Goal: Task Accomplishment & Management: Use online tool/utility

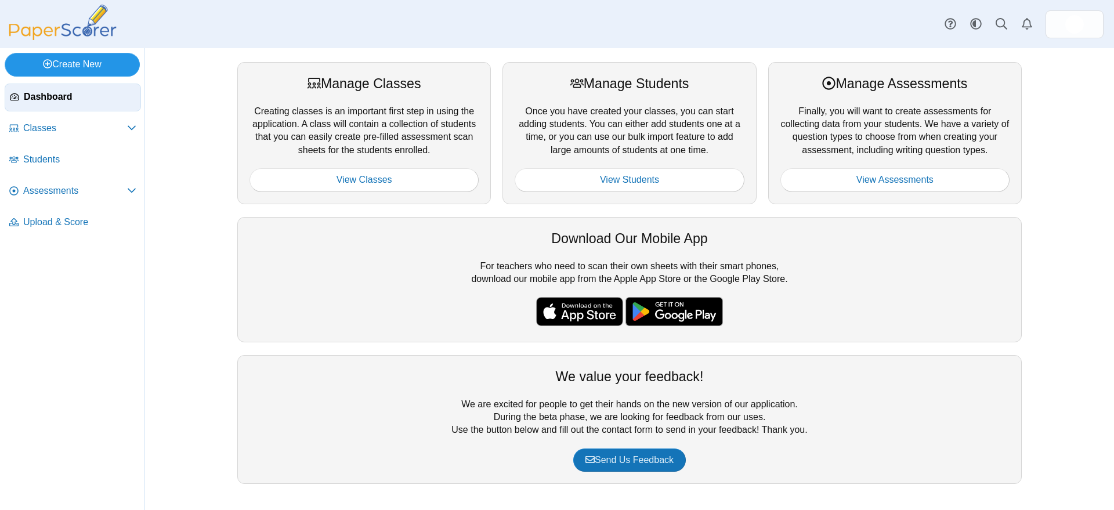
click at [99, 63] on link "Create New" at bounding box center [72, 64] width 135 height 23
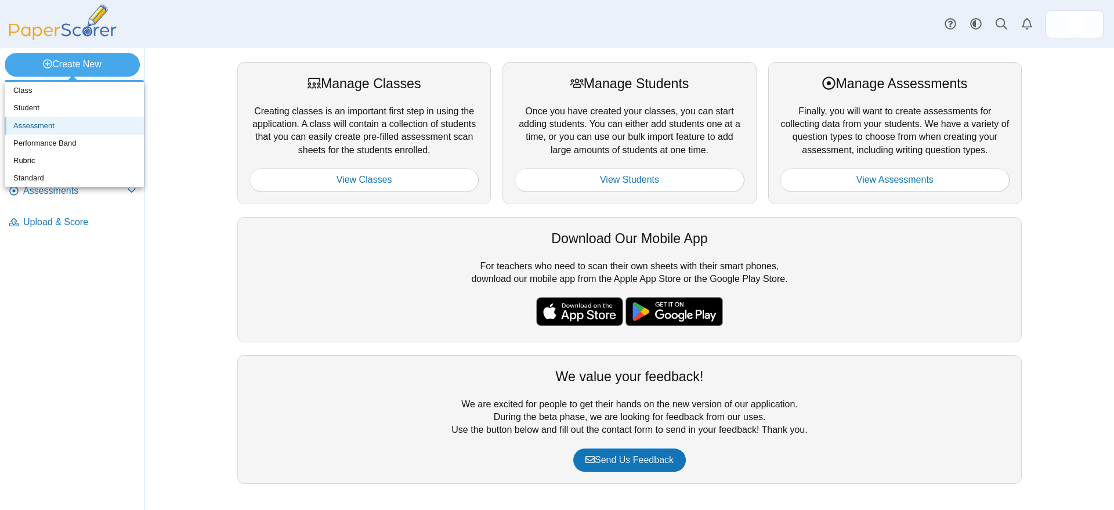
click at [47, 123] on link "Assessment" at bounding box center [74, 125] width 139 height 17
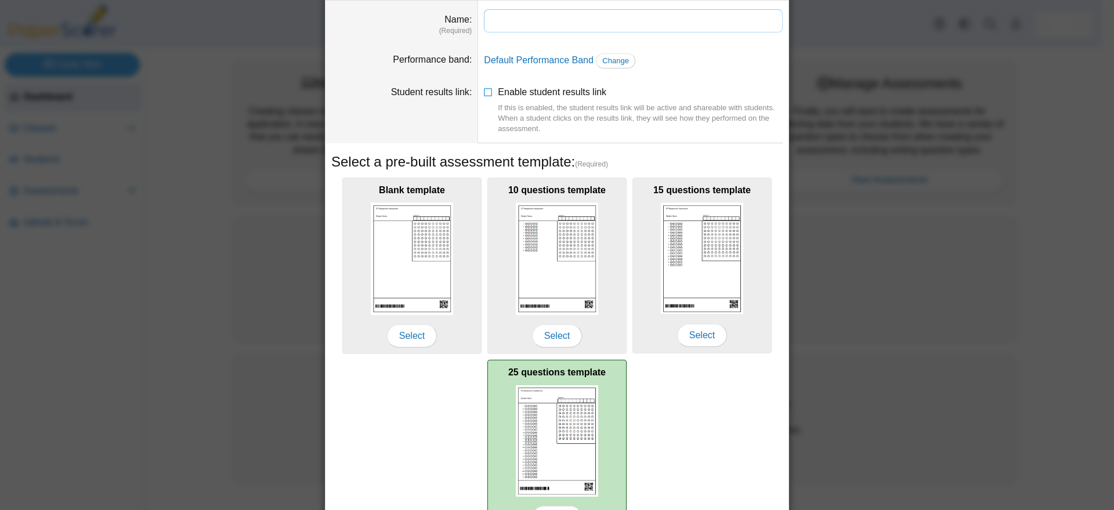
scroll to position [72, 0]
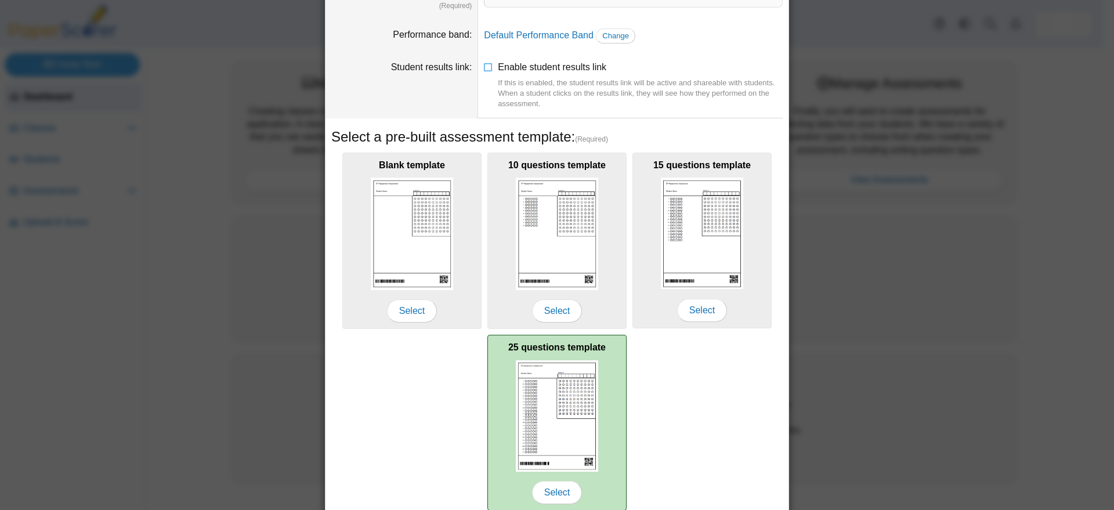
click at [558, 400] on img at bounding box center [557, 415] width 82 height 111
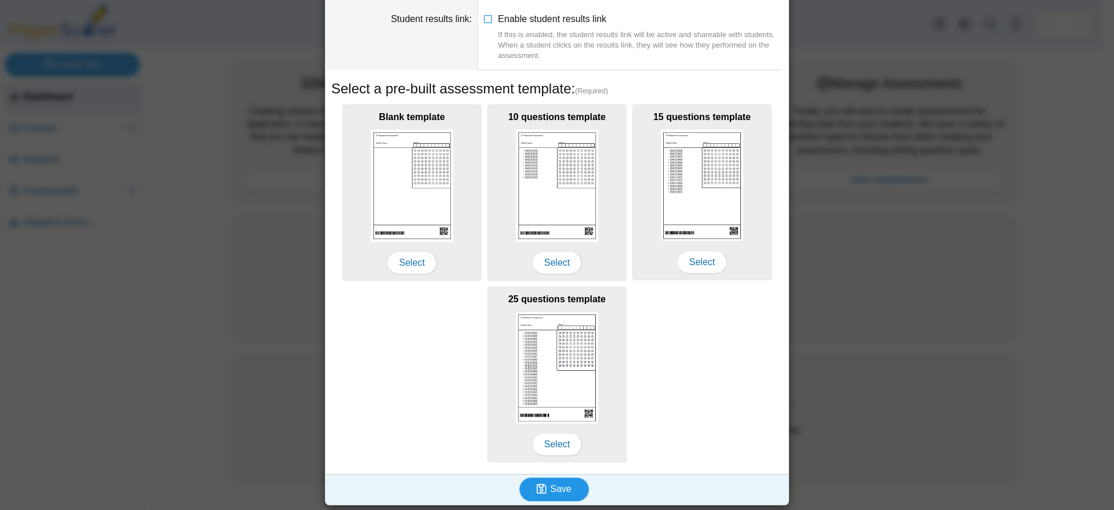
click at [550, 484] on span "Save" at bounding box center [560, 489] width 21 height 10
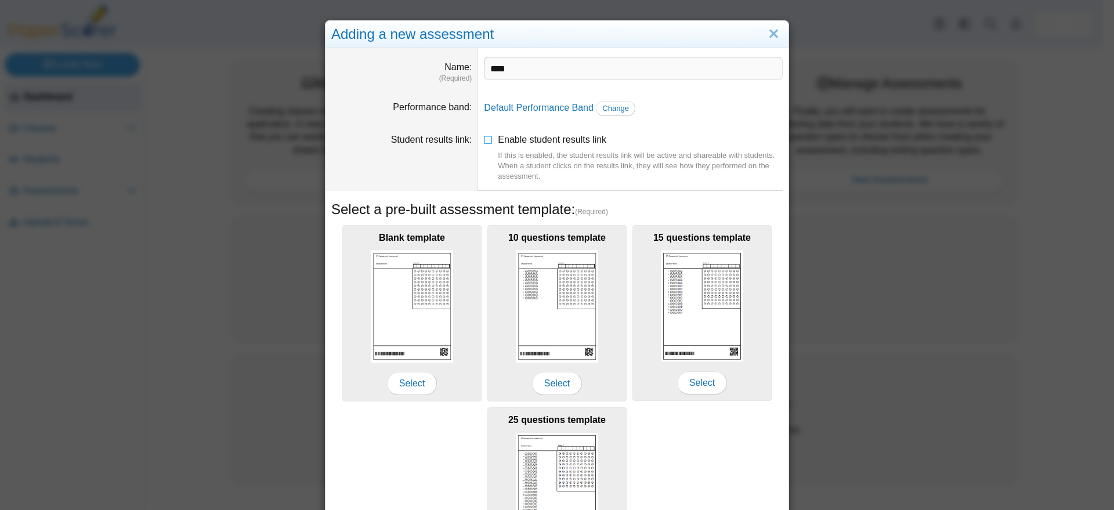
click at [659, 488] on div "Blank template Select 10 questions template Select 15 questions template Select…" at bounding box center [556, 404] width 451 height 364
drag, startPoint x: 517, startPoint y: 70, endPoint x: 455, endPoint y: 71, distance: 61.5
click at [455, 71] on dl "Name (Required) ***" at bounding box center [556, 70] width 463 height 44
paste input "**********"
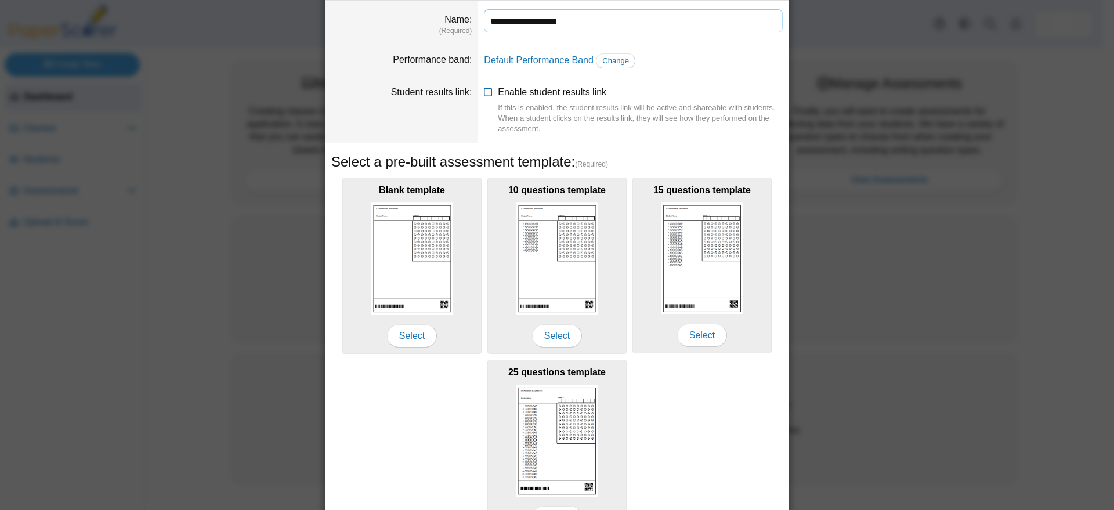
scroll to position [121, 0]
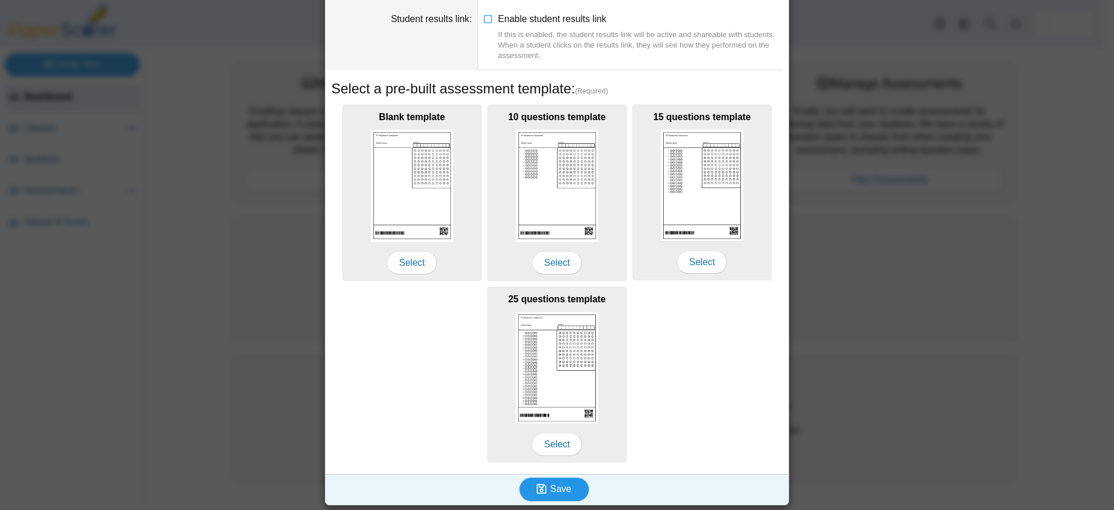
type input "**********"
click at [559, 488] on span "Save" at bounding box center [560, 489] width 21 height 10
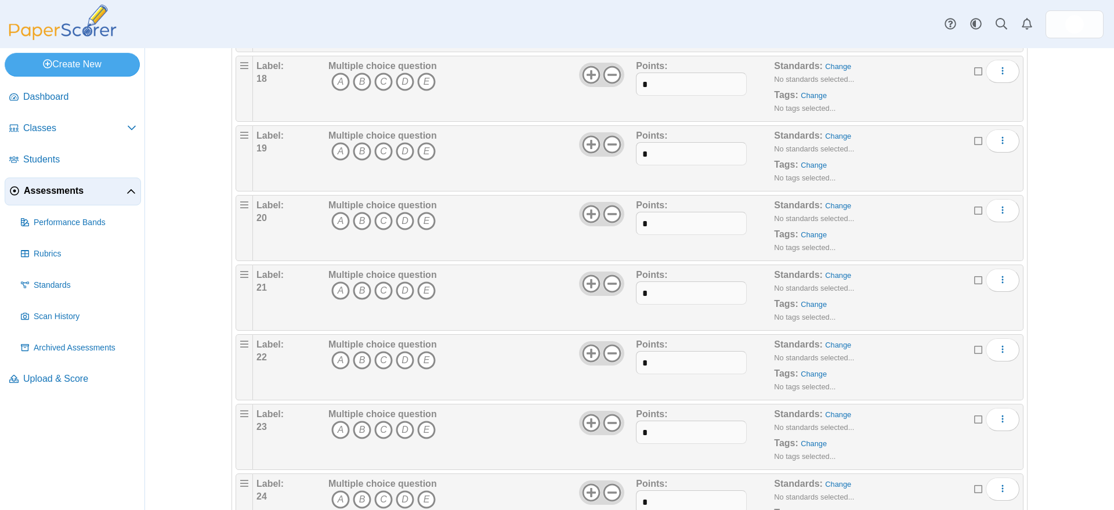
scroll to position [1419, 0]
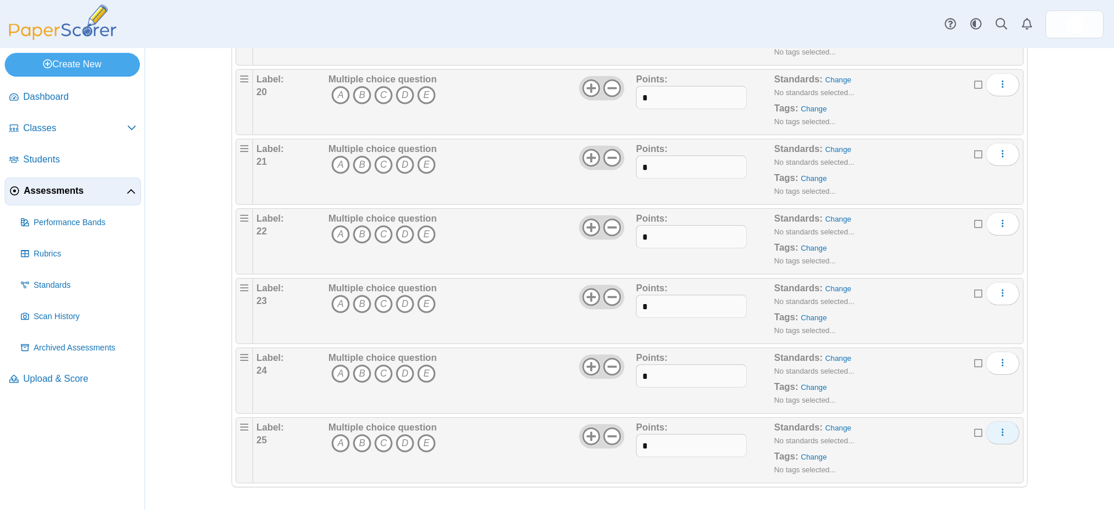
click at [998, 430] on icon "More options" at bounding box center [1002, 431] width 9 height 9
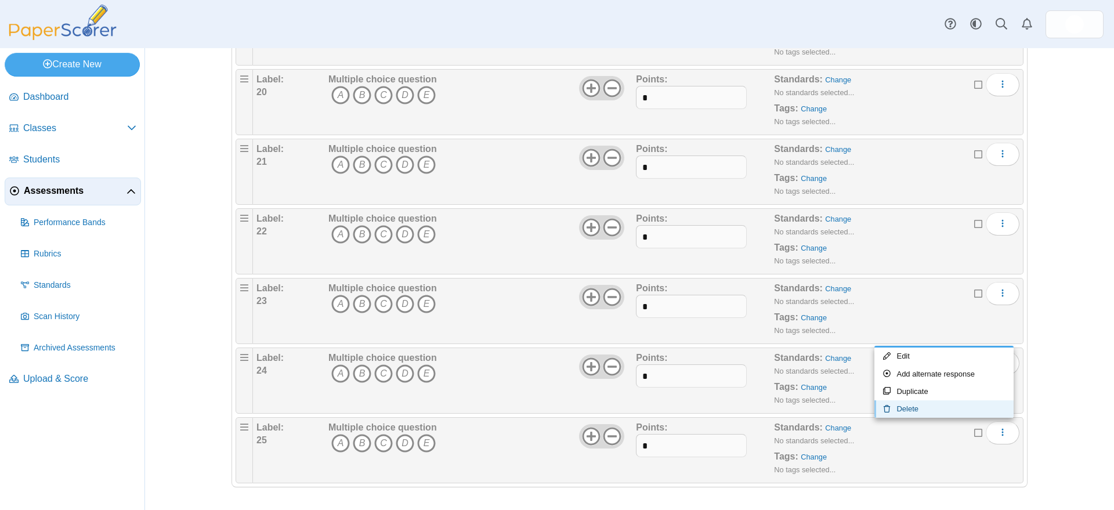
click at [918, 407] on link "Delete" at bounding box center [943, 408] width 139 height 17
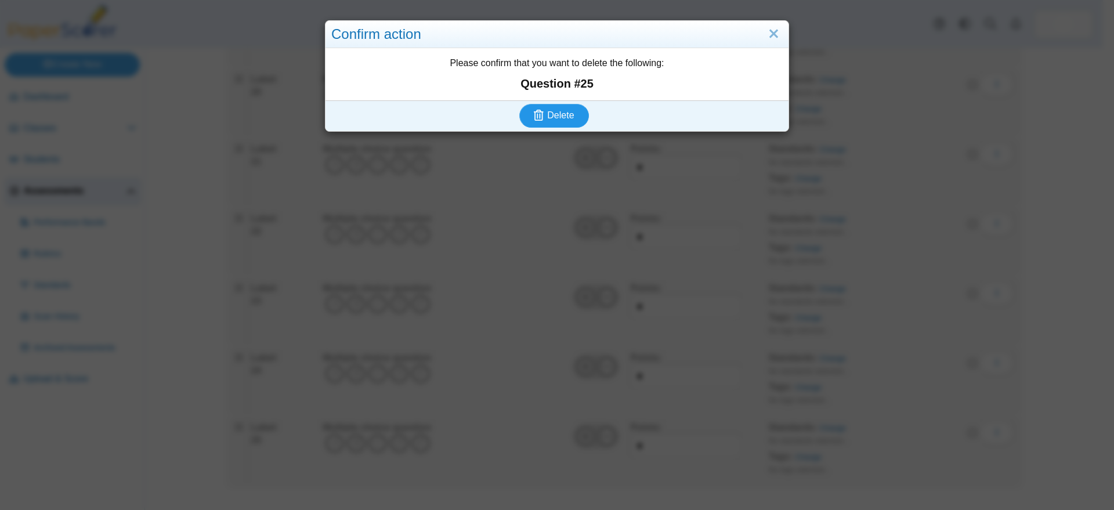
click at [553, 115] on span "Delete" at bounding box center [560, 115] width 27 height 10
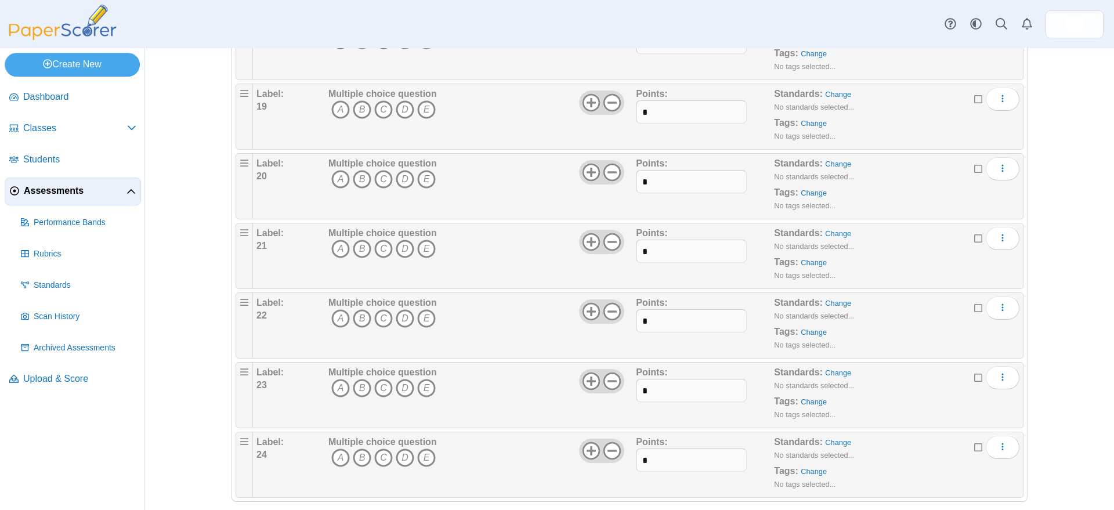
scroll to position [1350, 0]
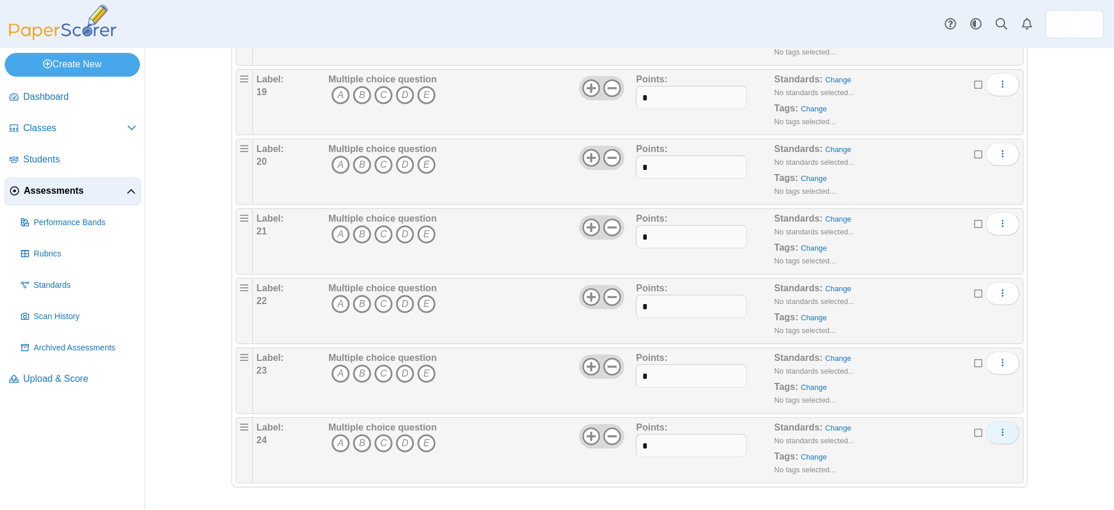
click at [998, 430] on icon "More options" at bounding box center [1002, 431] width 9 height 9
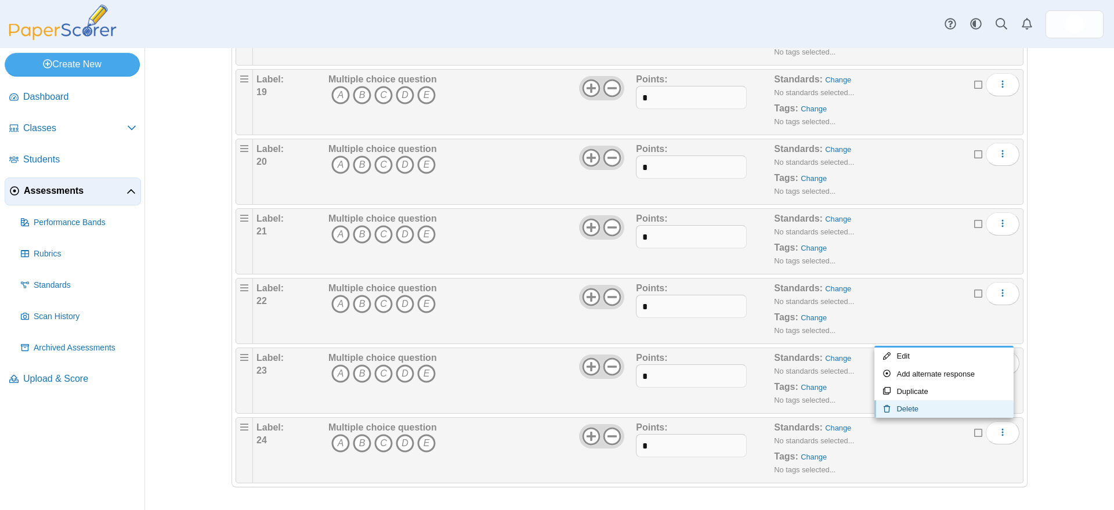
click at [911, 410] on link "Delete" at bounding box center [943, 408] width 139 height 17
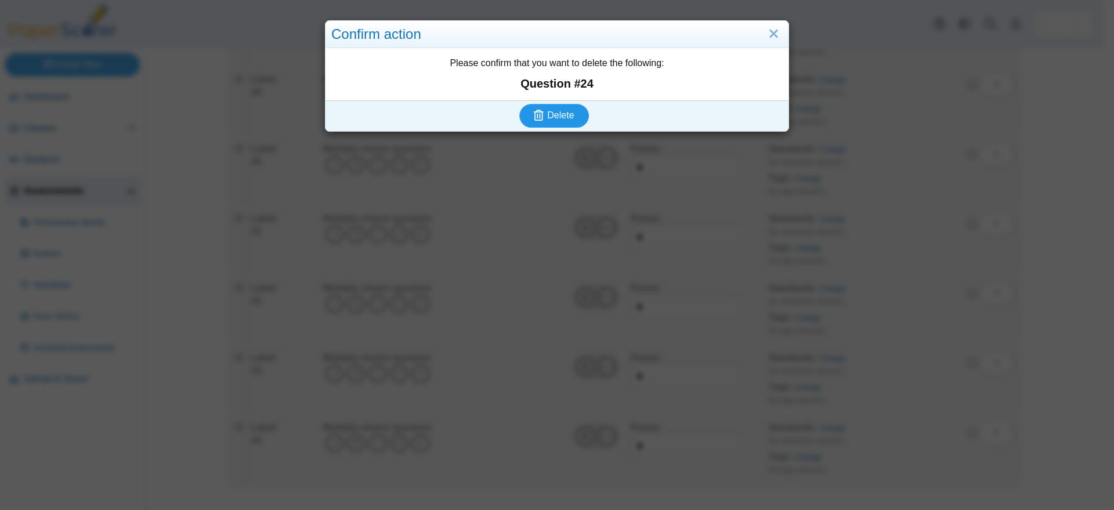
click at [570, 118] on button "Delete" at bounding box center [554, 115] width 70 height 23
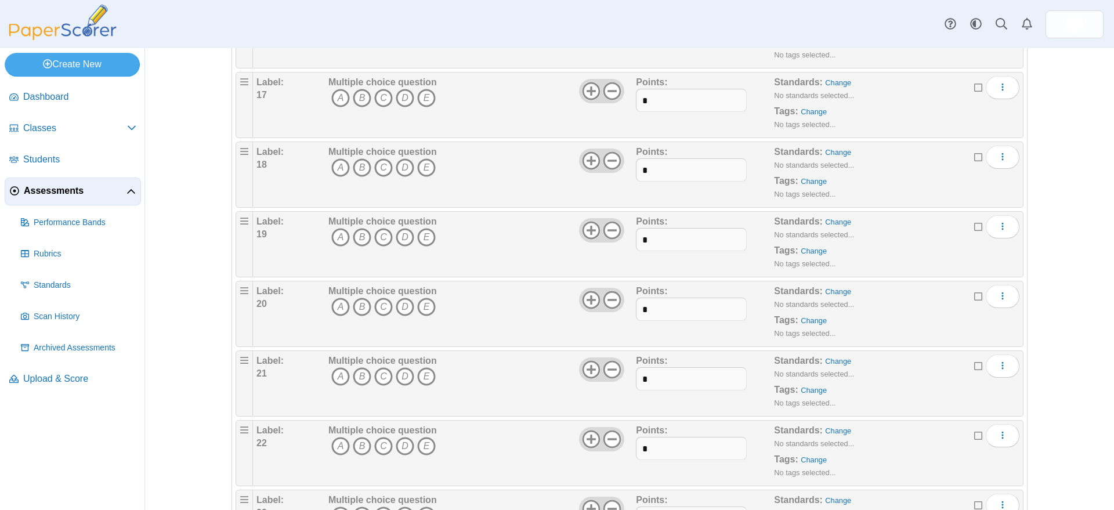
scroll to position [1280, 0]
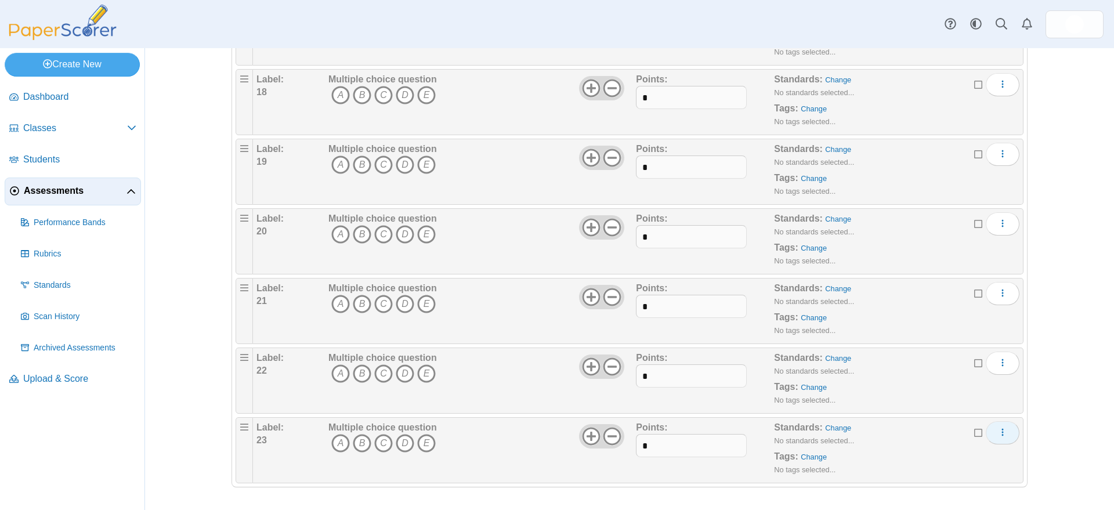
click at [998, 430] on icon "More options" at bounding box center [1002, 431] width 9 height 9
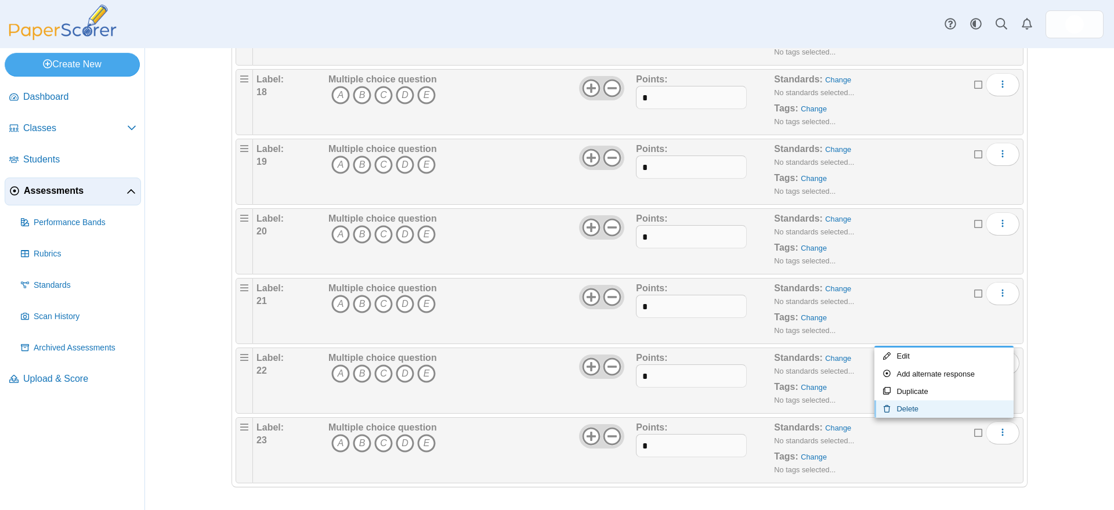
click at [912, 407] on link "Delete" at bounding box center [943, 408] width 139 height 17
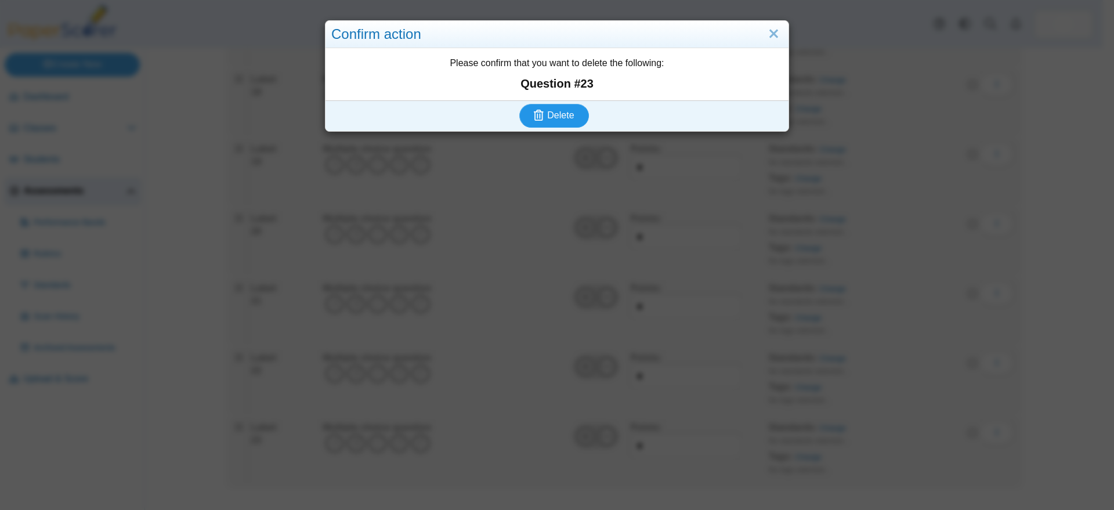
click at [562, 111] on span "Delete" at bounding box center [560, 115] width 27 height 10
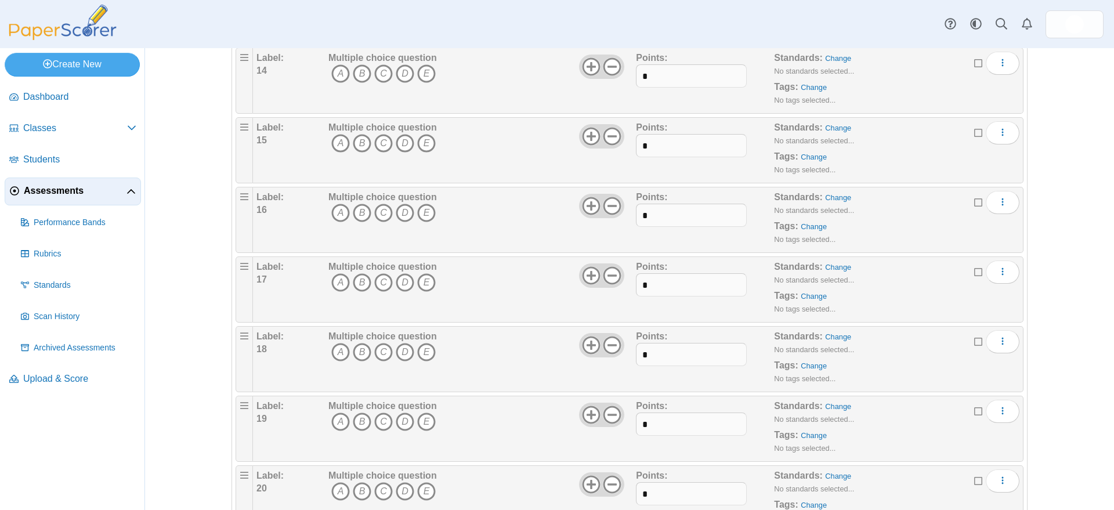
scroll to position [1210, 0]
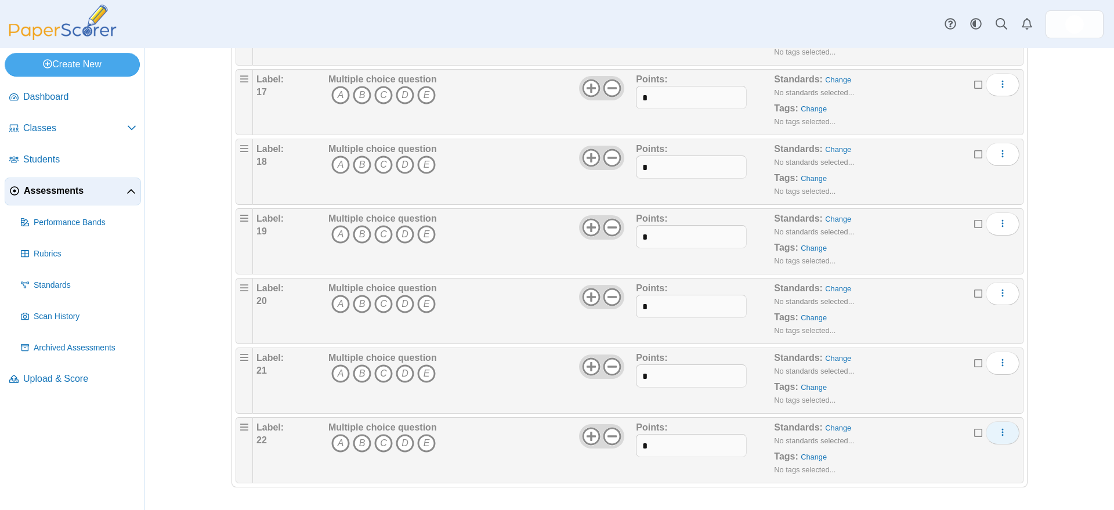
click at [998, 432] on icon "More options" at bounding box center [1002, 431] width 9 height 9
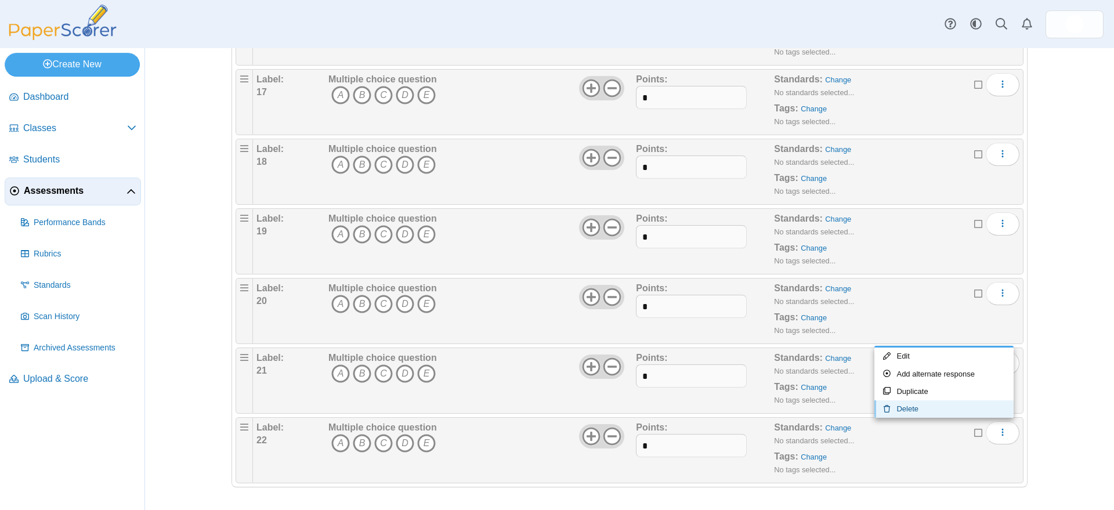
click at [912, 409] on link "Delete" at bounding box center [943, 408] width 139 height 17
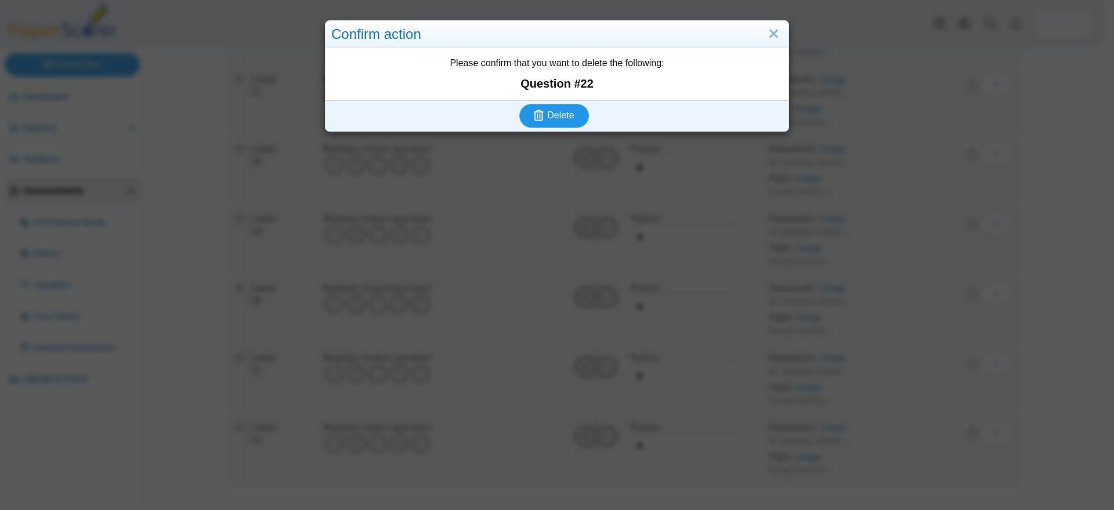
click at [561, 117] on span "Delete" at bounding box center [560, 115] width 27 height 10
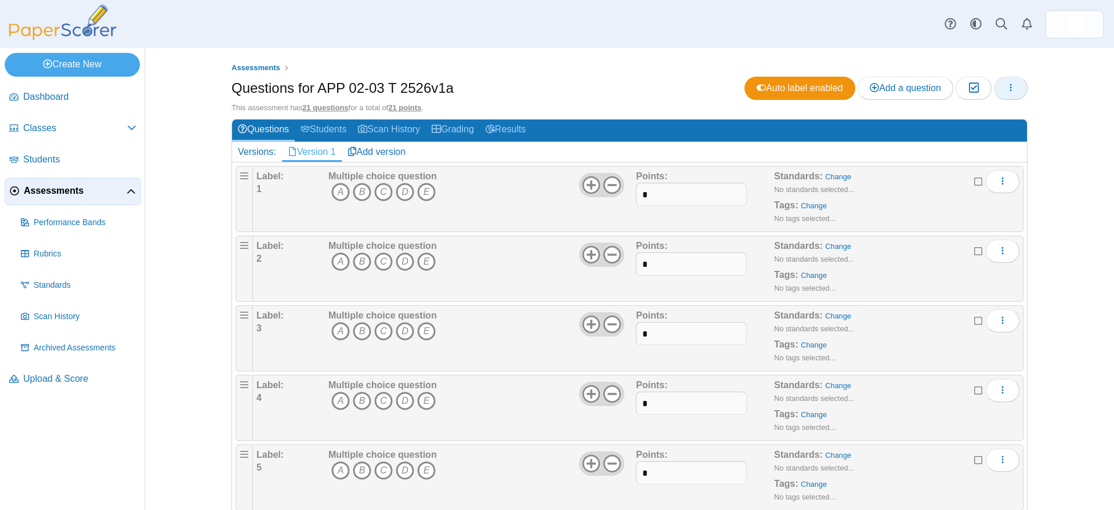
click at [1006, 86] on icon "button" at bounding box center [1010, 87] width 9 height 9
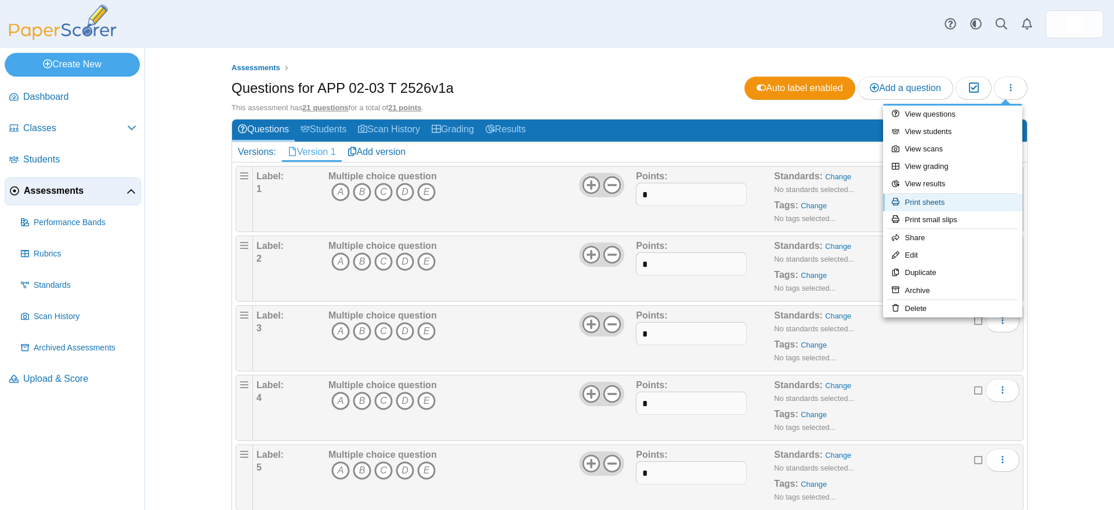
click at [937, 201] on link "Print sheets" at bounding box center [952, 202] width 139 height 17
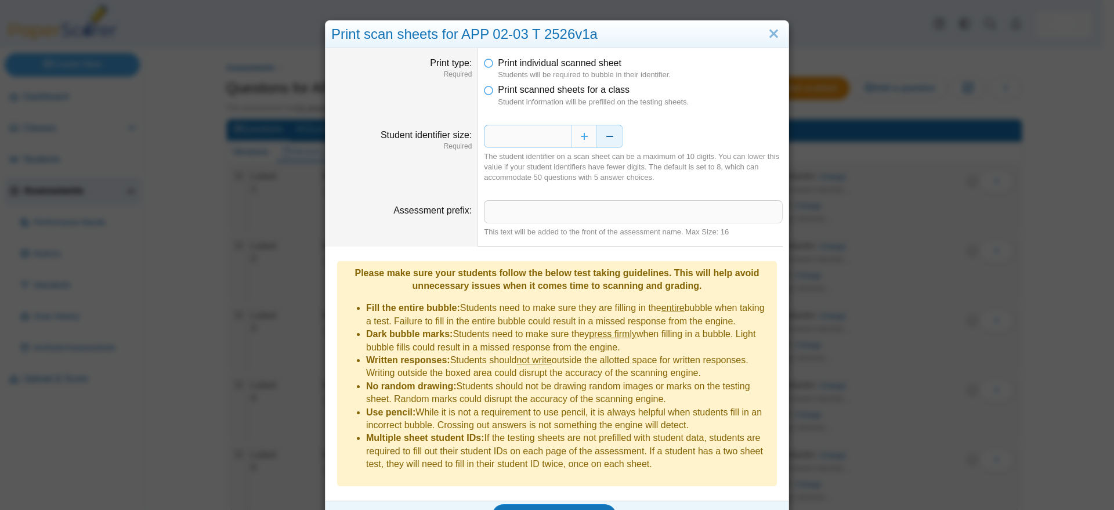
click at [604, 139] on button "Decrease" at bounding box center [610, 136] width 26 height 23
type input "*"
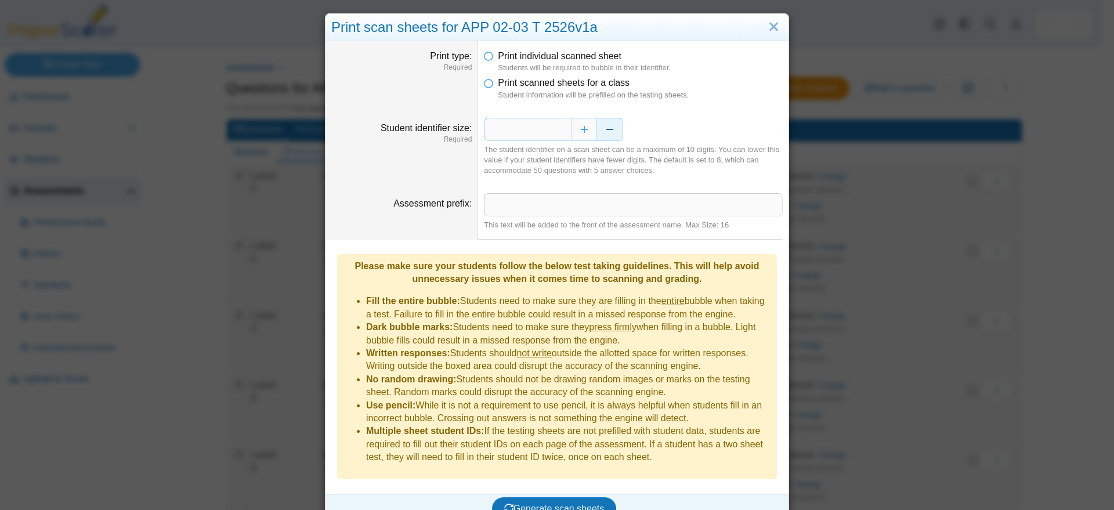
scroll to position [9, 0]
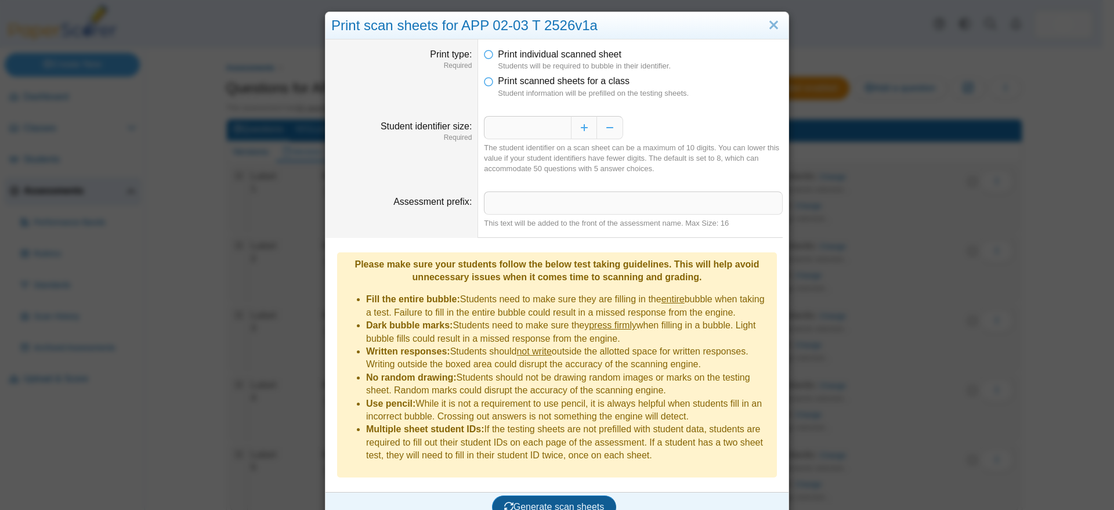
click at [549, 502] on span "Generate scan sheets" at bounding box center [554, 507] width 100 height 10
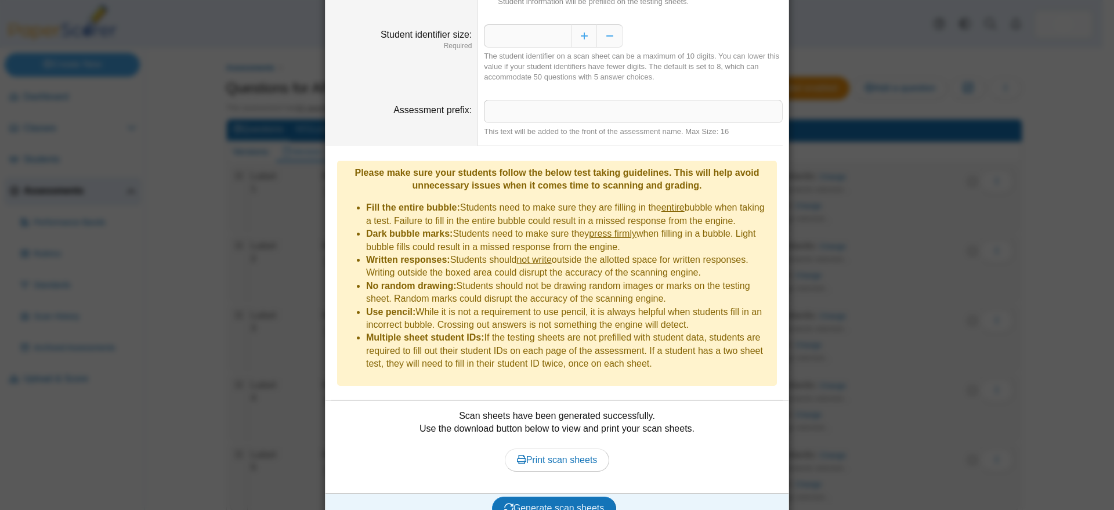
scroll to position [102, 0]
click at [556, 453] on span "Print scan sheets" at bounding box center [557, 458] width 81 height 10
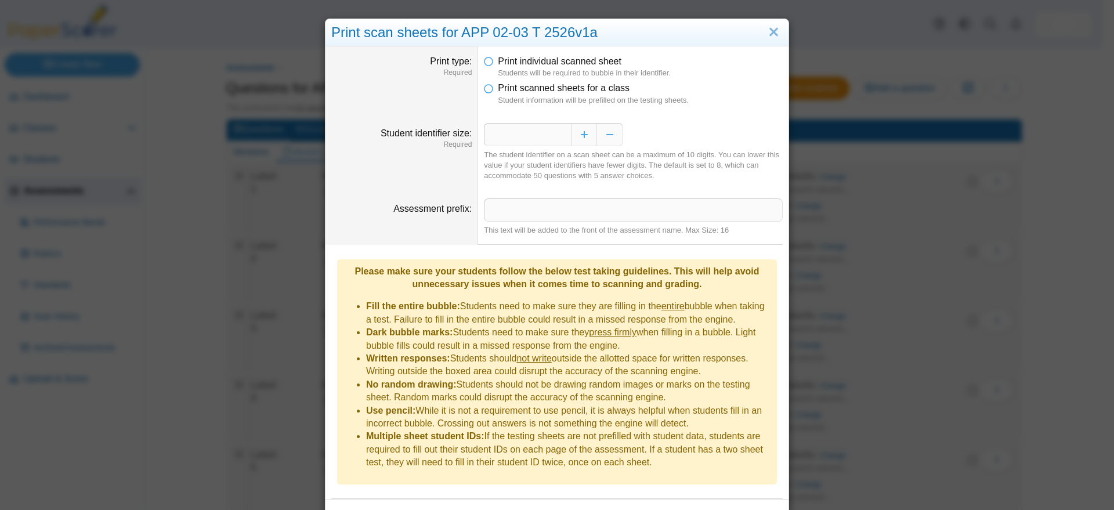
scroll to position [0, 0]
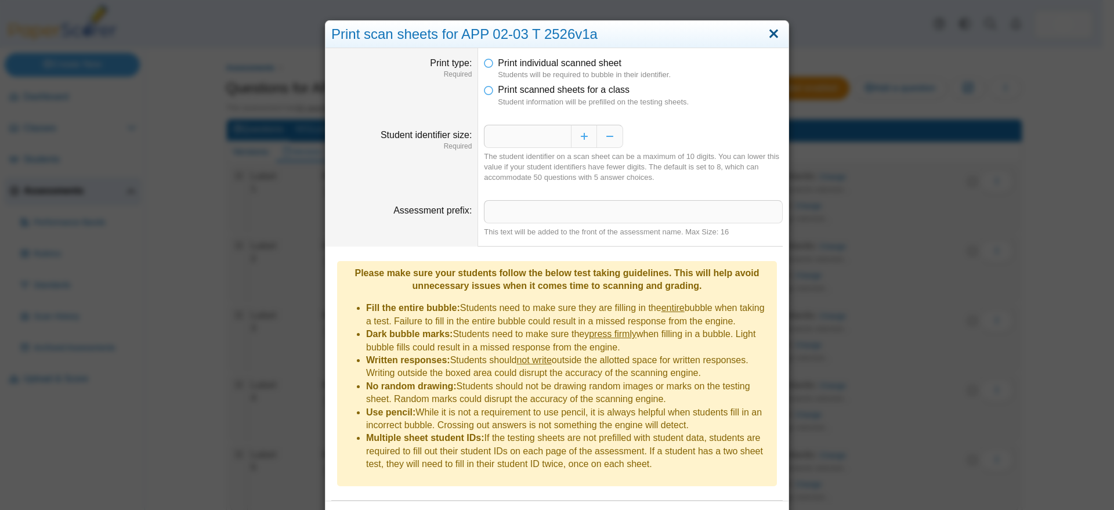
click at [769, 31] on link "Close" at bounding box center [773, 34] width 18 height 20
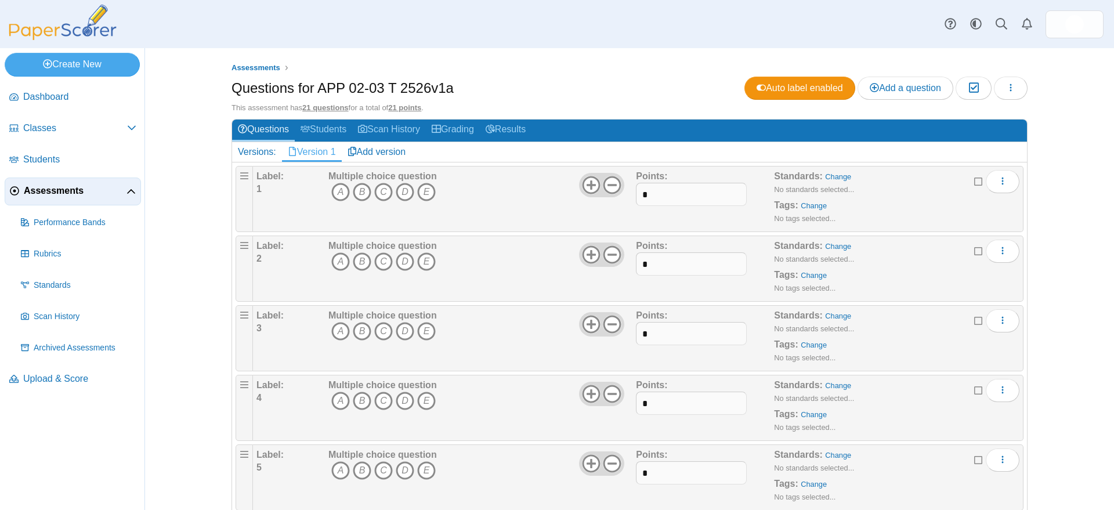
click at [49, 193] on span "Assessments" at bounding box center [75, 190] width 103 height 13
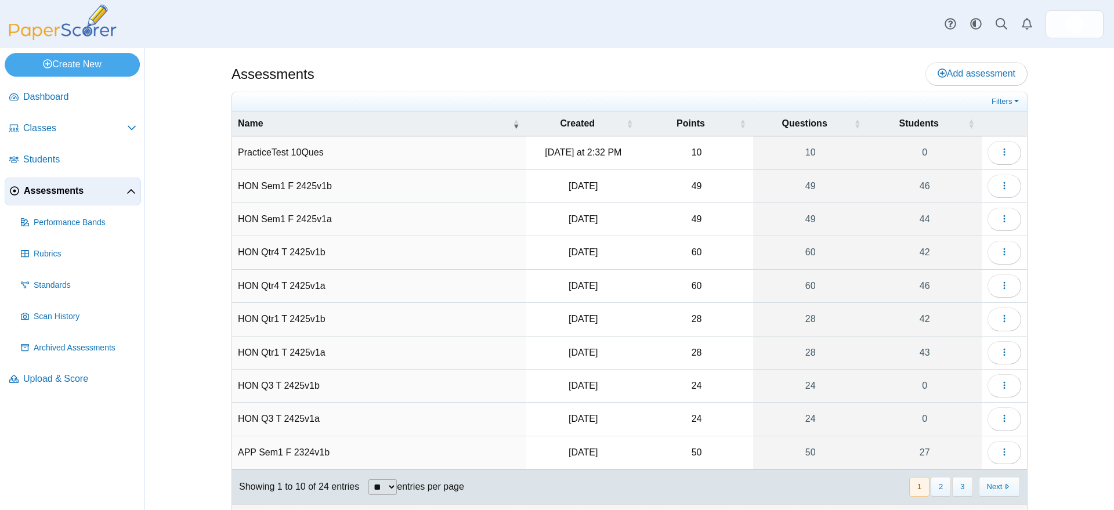
scroll to position [23, 0]
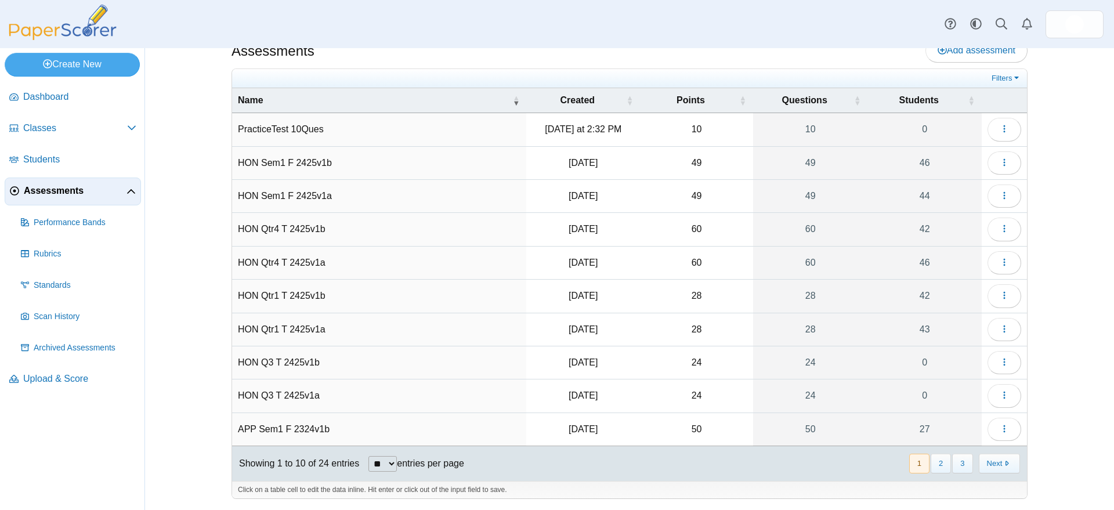
click at [390, 463] on select "** ** ** ***" at bounding box center [382, 464] width 28 height 16
select select "**"
click at [368, 456] on select "** ** ** ***" at bounding box center [382, 464] width 28 height 16
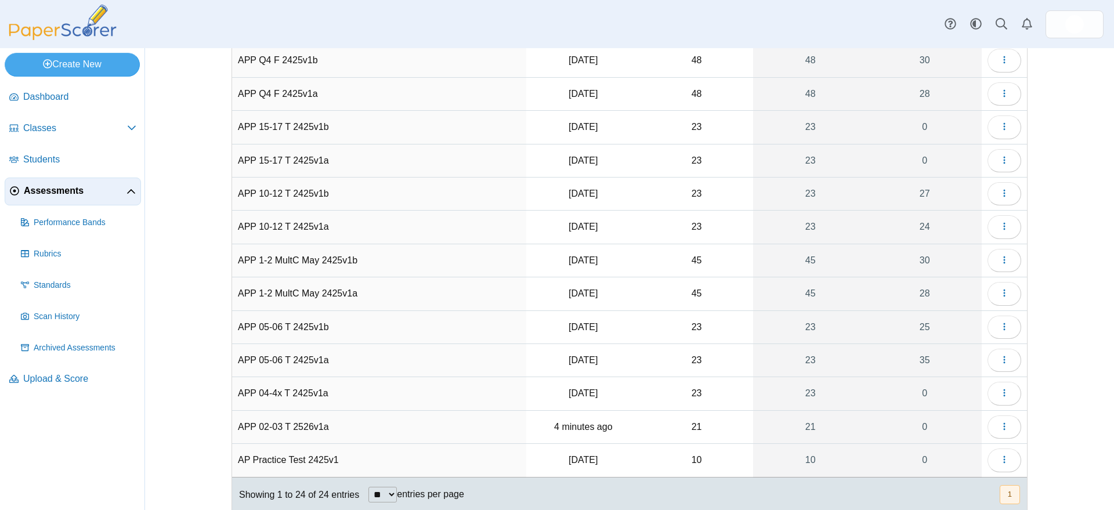
scroll to position [489, 0]
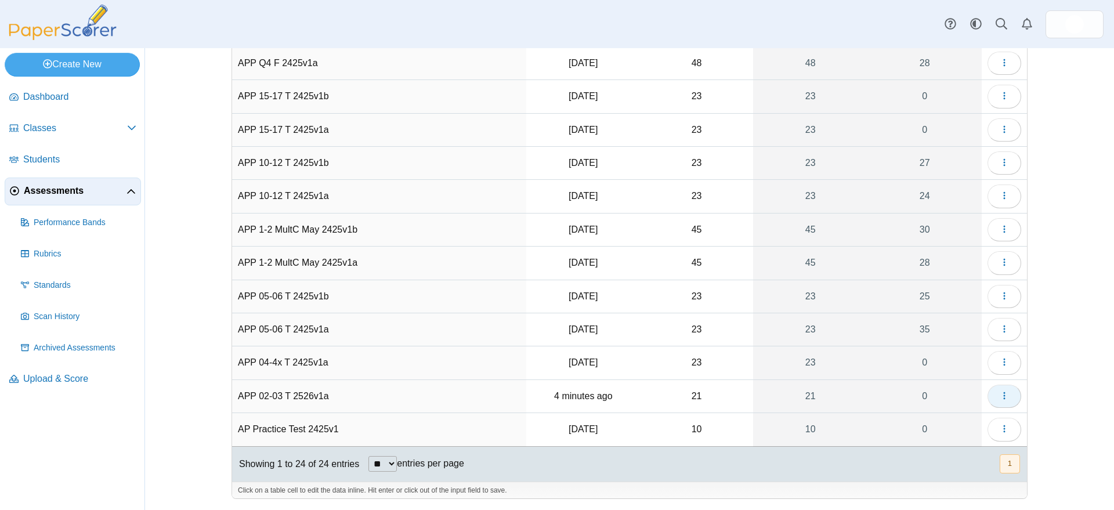
click at [1001, 396] on icon "button" at bounding box center [1003, 395] width 9 height 9
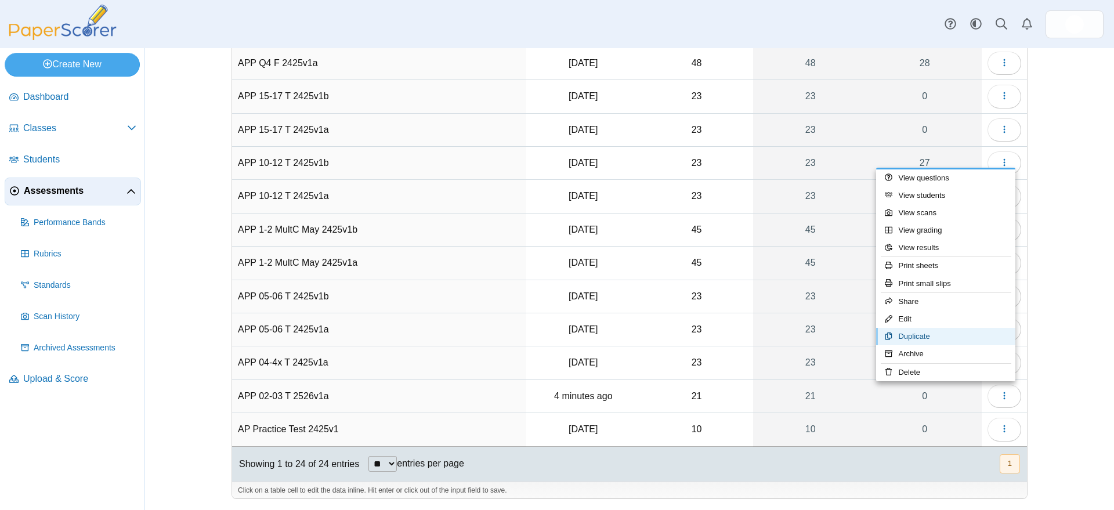
click at [926, 335] on link "Duplicate" at bounding box center [945, 336] width 139 height 17
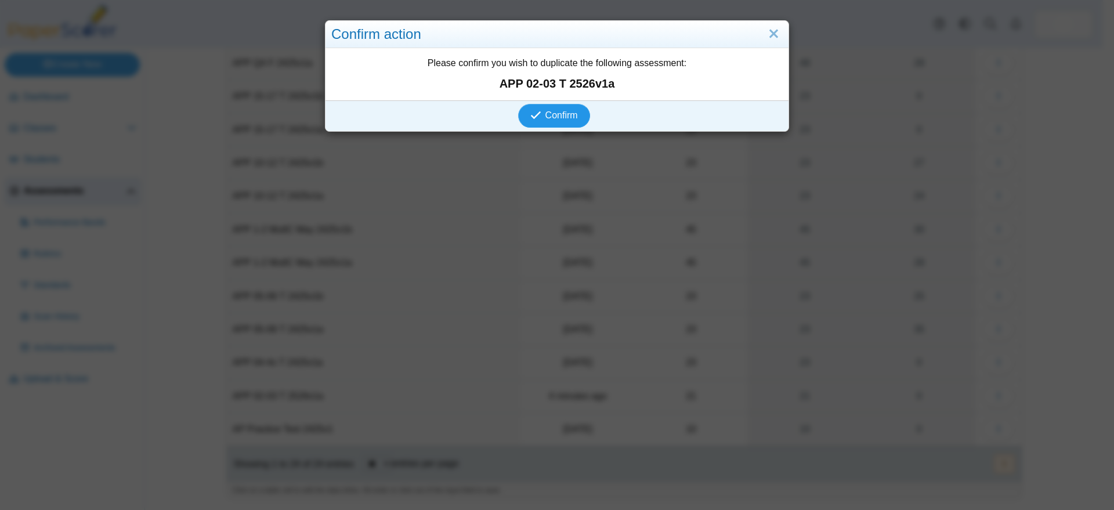
click at [554, 113] on span "Confirm" at bounding box center [561, 115] width 32 height 10
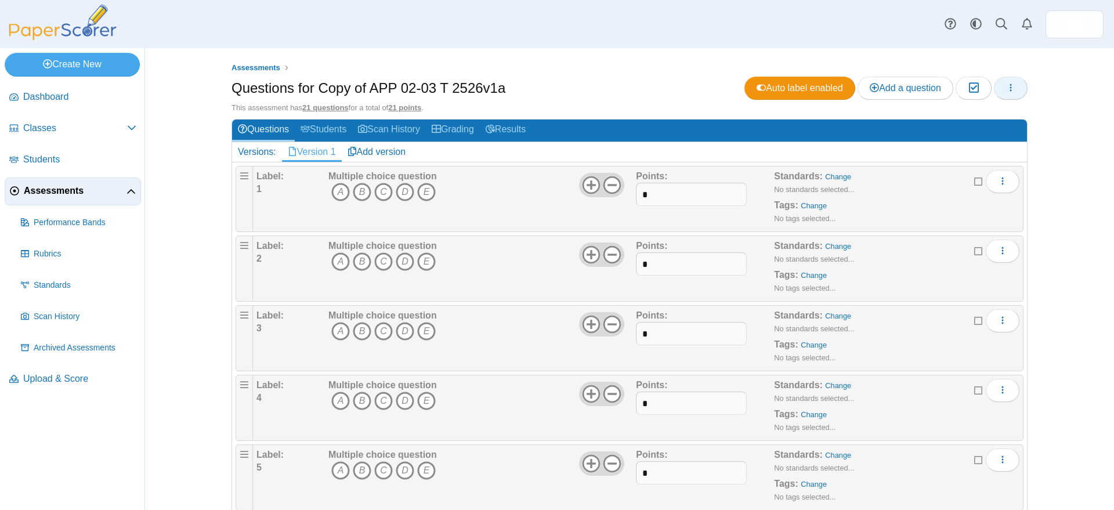
click at [1006, 85] on icon "button" at bounding box center [1010, 87] width 9 height 9
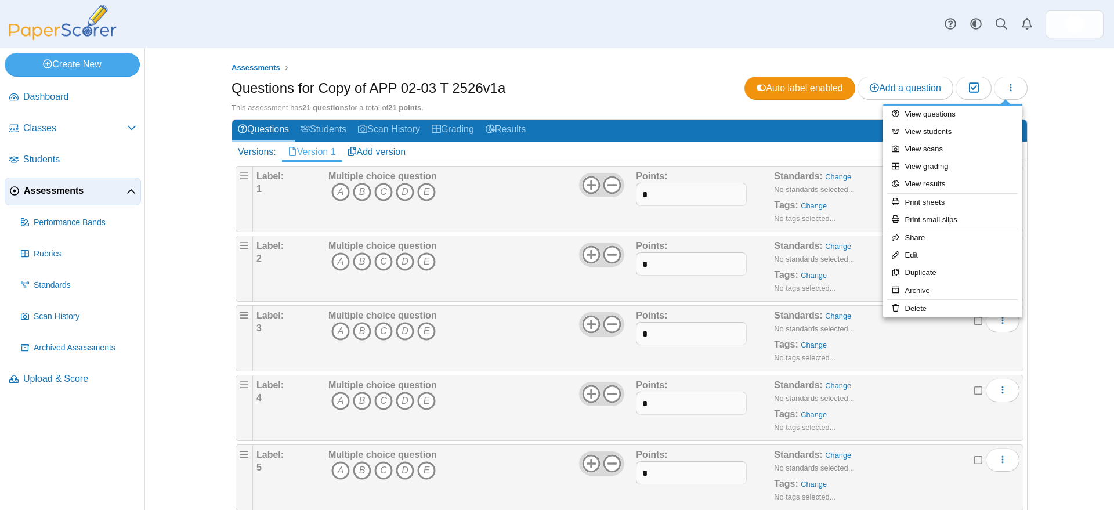
click at [1054, 133] on div "Assessments Questions for Copy of APP 02-03 T 2526v1a Auto label enabled Add a …" at bounding box center [629, 279] width 870 height 462
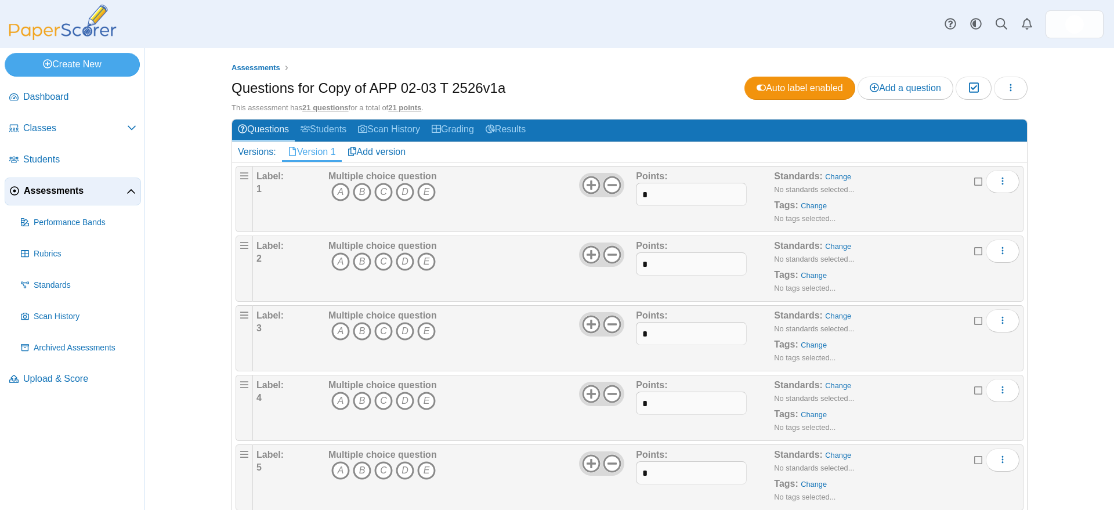
click at [55, 190] on span "Assessments" at bounding box center [75, 190] width 103 height 13
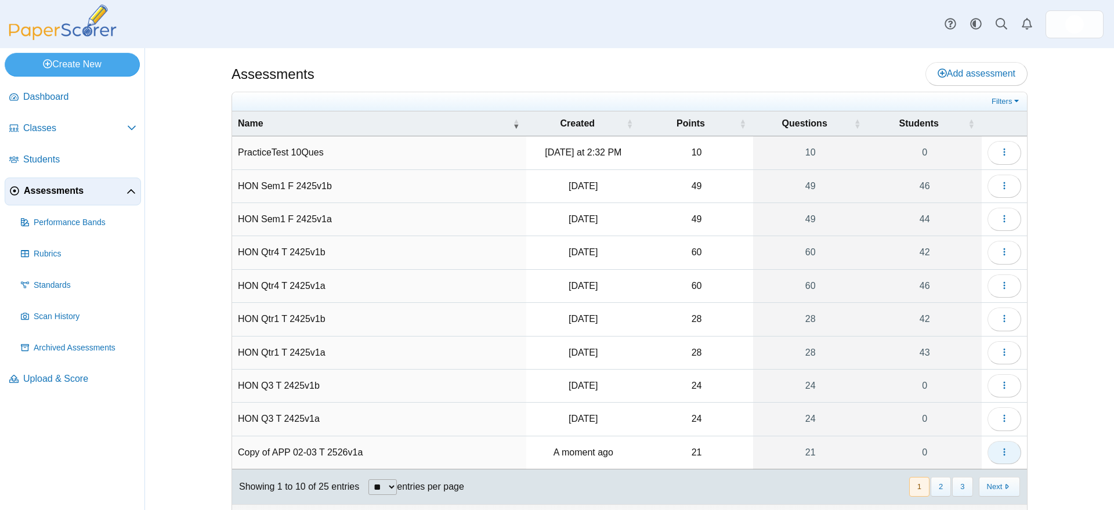
click at [999, 448] on icon "button" at bounding box center [1003, 451] width 9 height 9
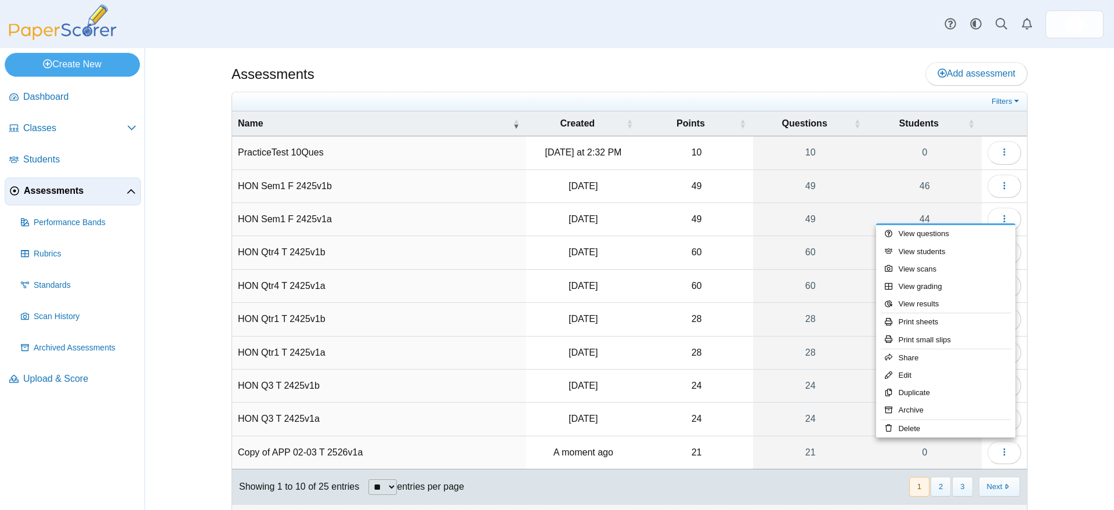
click at [315, 449] on td "Copy of APP 02-03 T 2526v1a" at bounding box center [379, 452] width 294 height 33
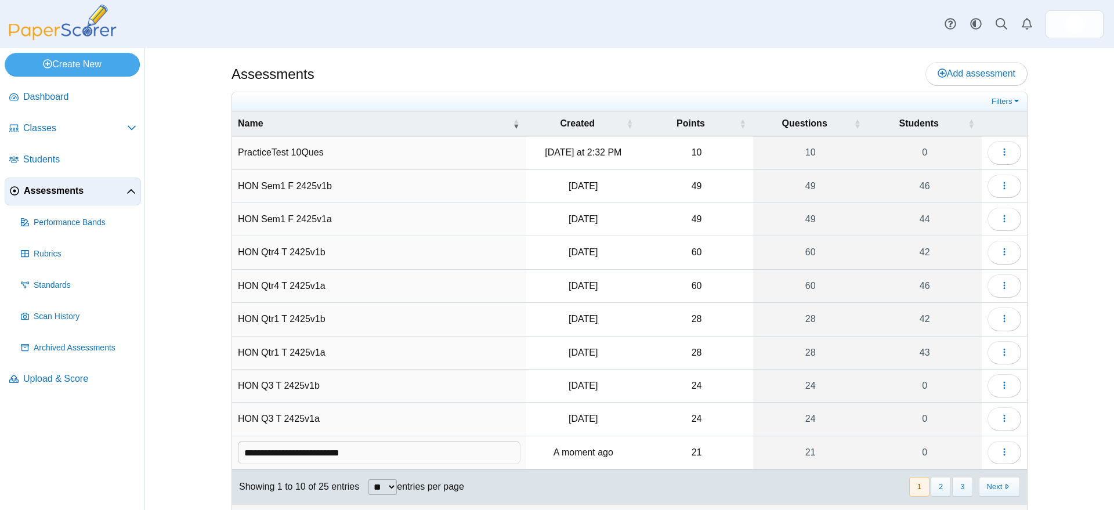
click at [360, 452] on input "**********" at bounding box center [379, 452] width 282 height 23
click at [272, 452] on input "**********" at bounding box center [379, 452] width 282 height 23
type input "**********"
click at [534, 448] on td "A moment ago" at bounding box center [583, 452] width 114 height 33
click at [999, 449] on icon "button" at bounding box center [1003, 451] width 9 height 9
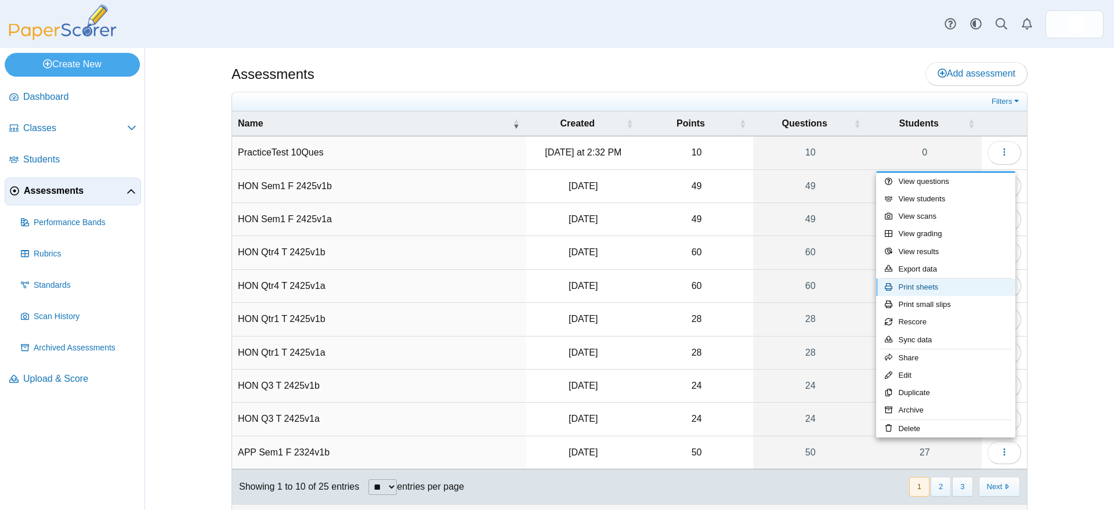
click at [926, 287] on link "Print sheets" at bounding box center [945, 286] width 139 height 17
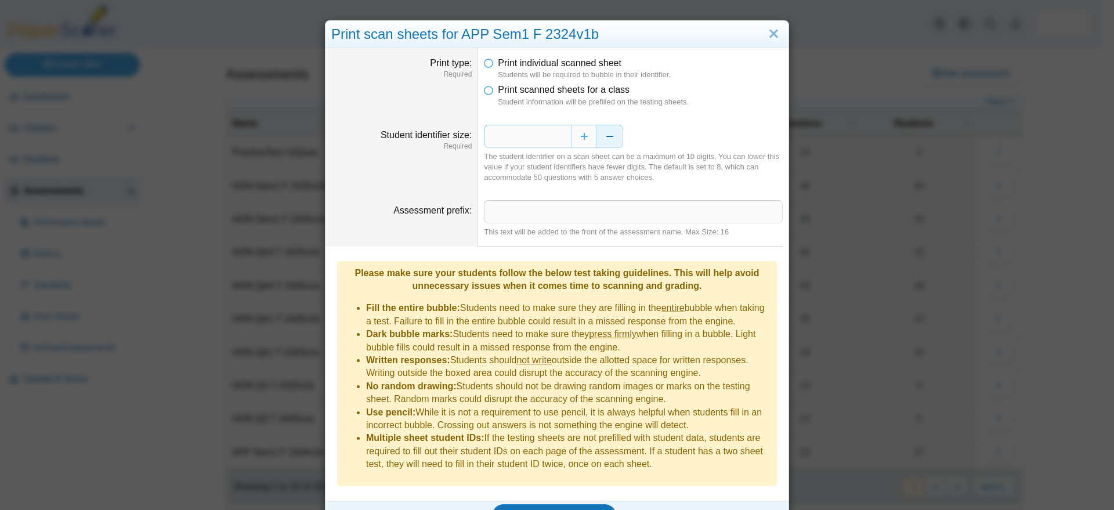
click at [604, 135] on button "Decrease" at bounding box center [610, 136] width 26 height 23
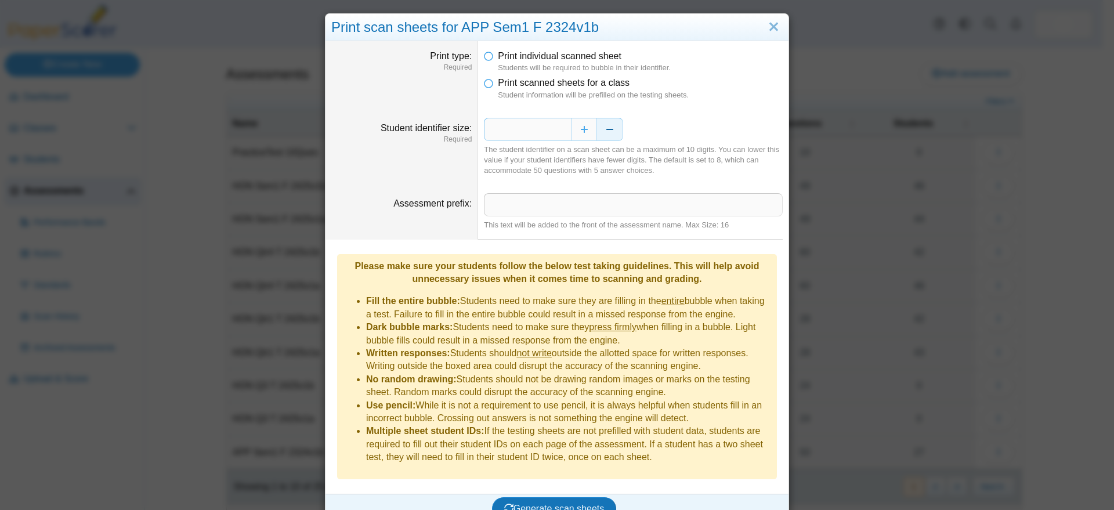
scroll to position [9, 0]
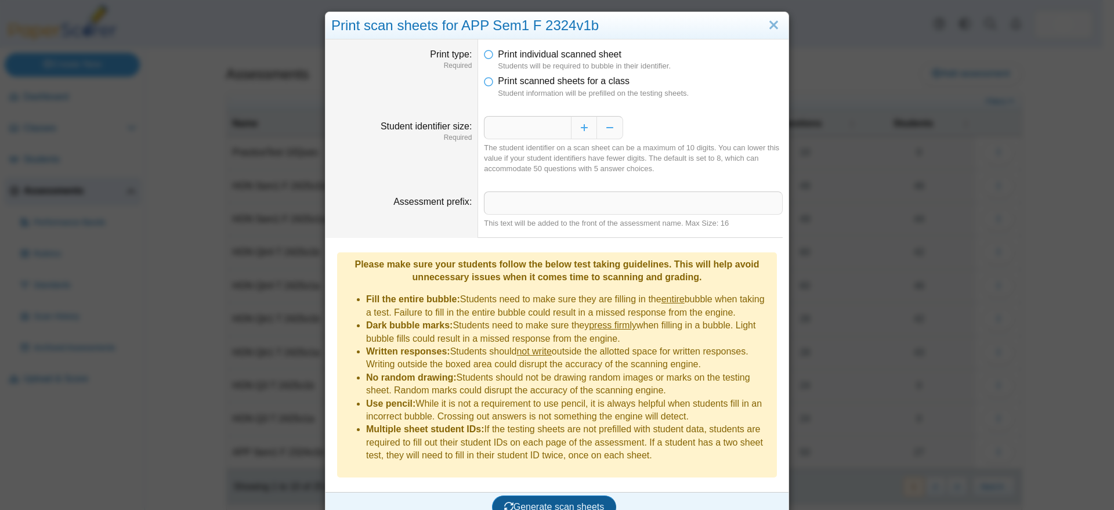
click at [542, 502] on span "Generate scan sheets" at bounding box center [554, 507] width 100 height 10
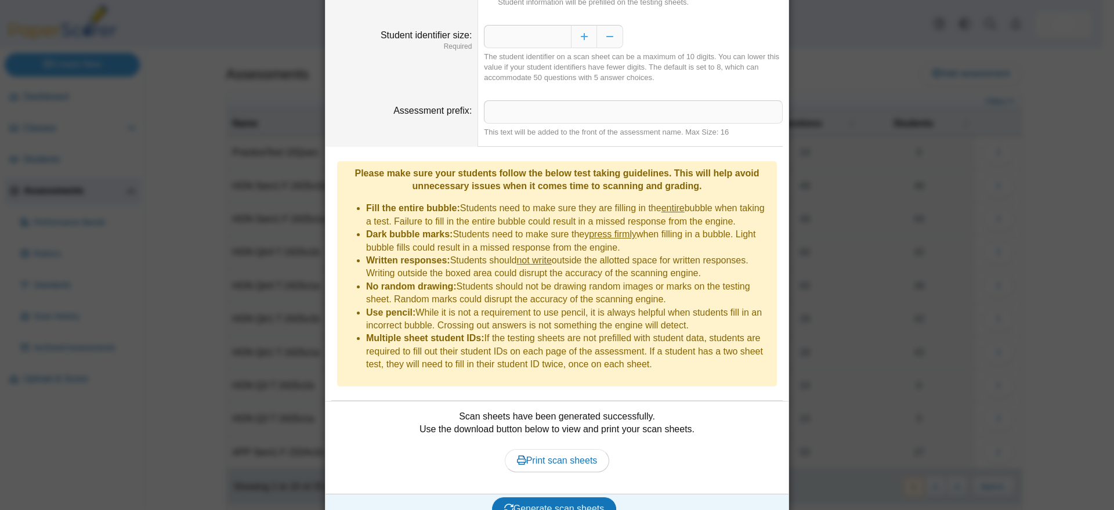
scroll to position [102, 0]
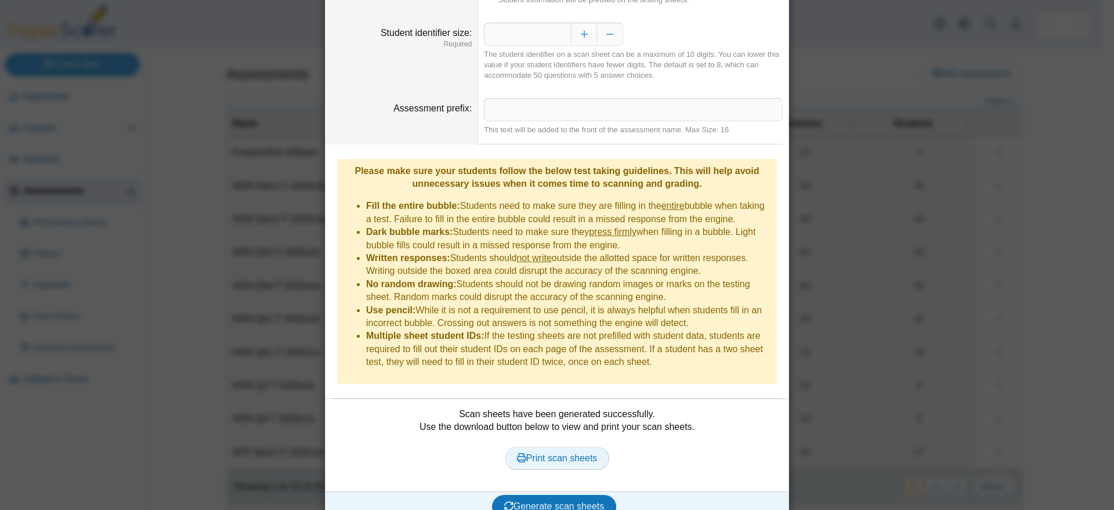
click at [553, 453] on span "Print scan sheets" at bounding box center [557, 458] width 81 height 10
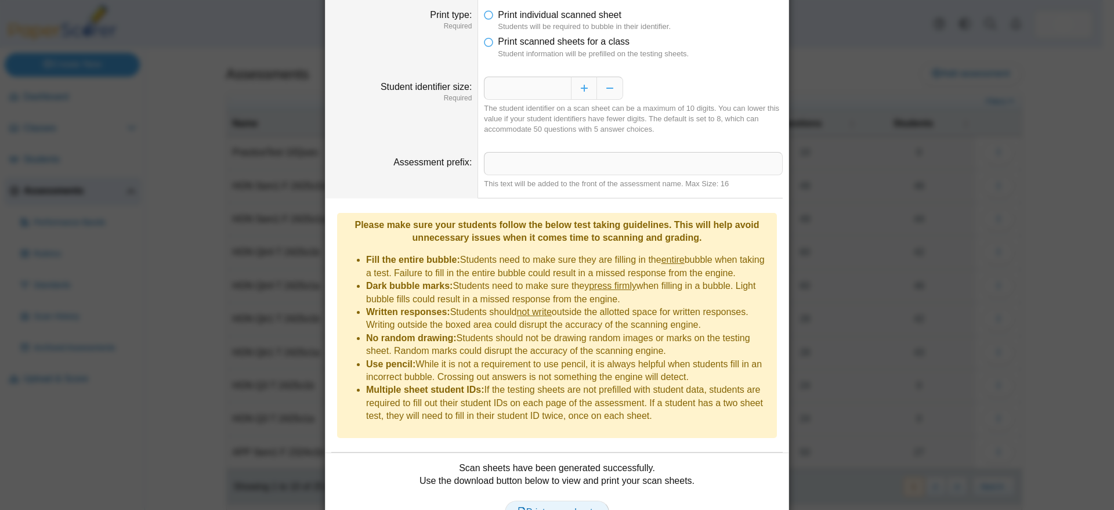
scroll to position [0, 0]
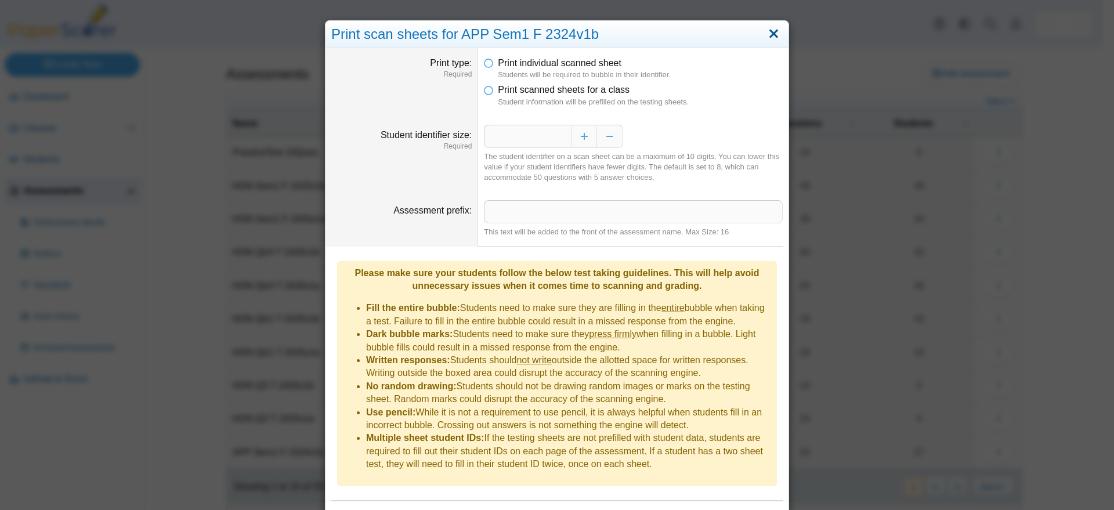
click at [767, 32] on link "Close" at bounding box center [773, 34] width 18 height 20
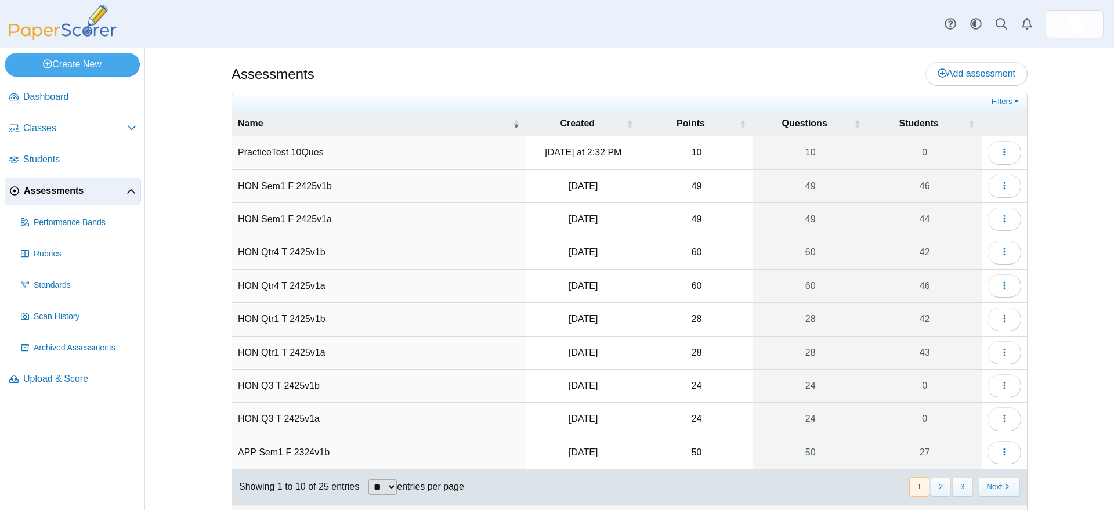
scroll to position [23, 0]
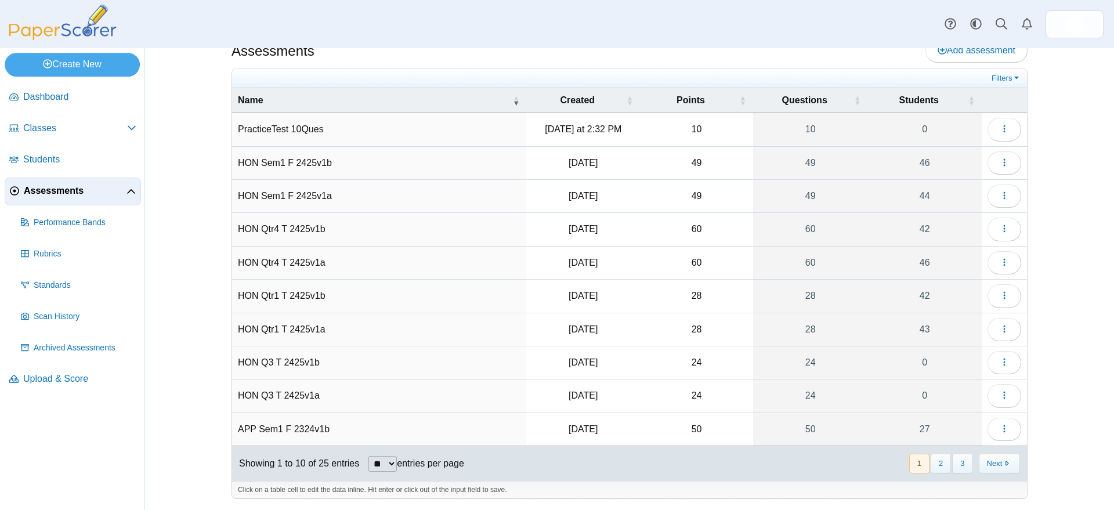
click at [390, 462] on select "** ** ** ***" at bounding box center [382, 464] width 28 height 16
select select "**"
click at [368, 456] on select "** ** ** ***" at bounding box center [382, 464] width 28 height 16
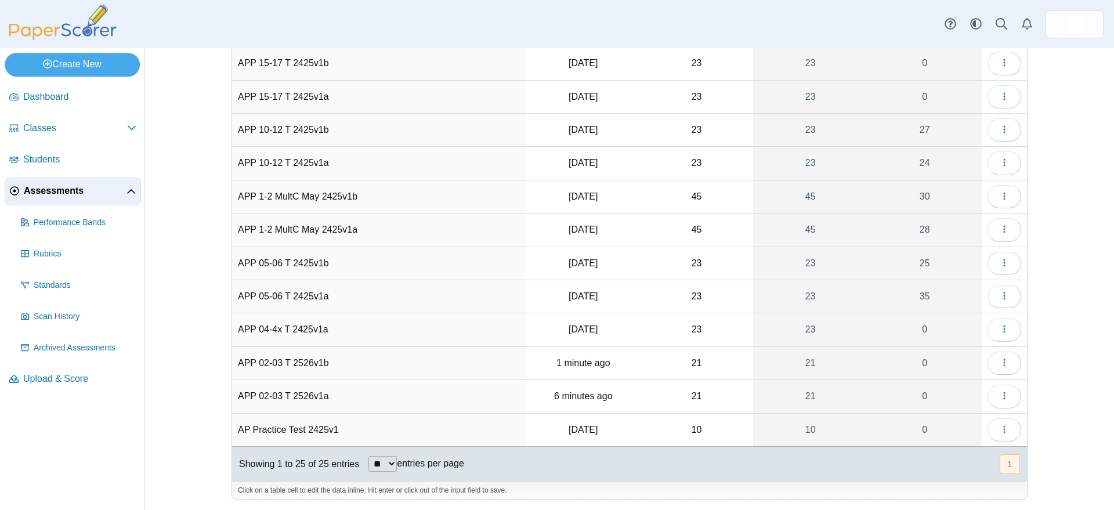
scroll to position [523, 0]
click at [999, 360] on icon "button" at bounding box center [1003, 361] width 9 height 9
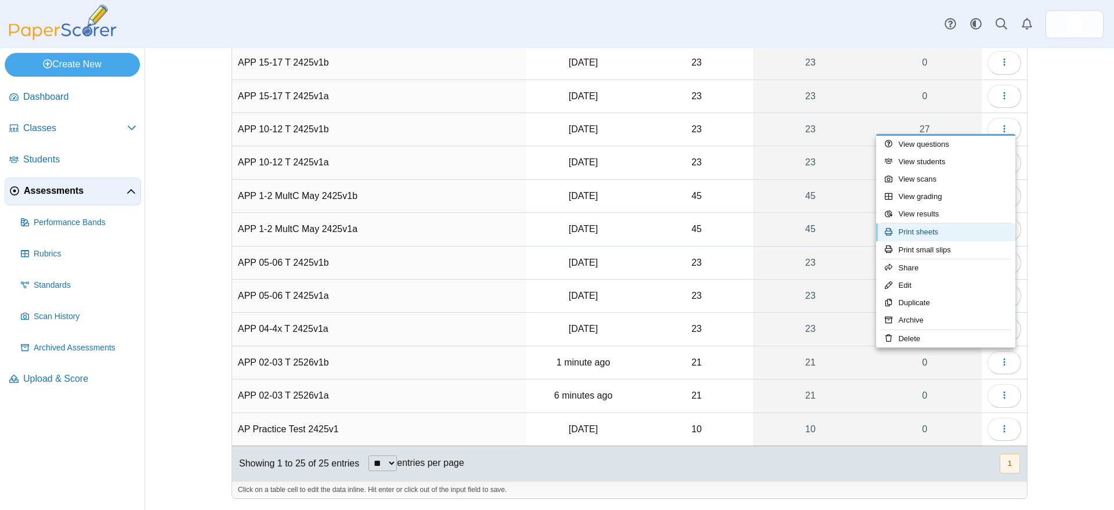
click at [926, 233] on link "Print sheets" at bounding box center [945, 231] width 139 height 17
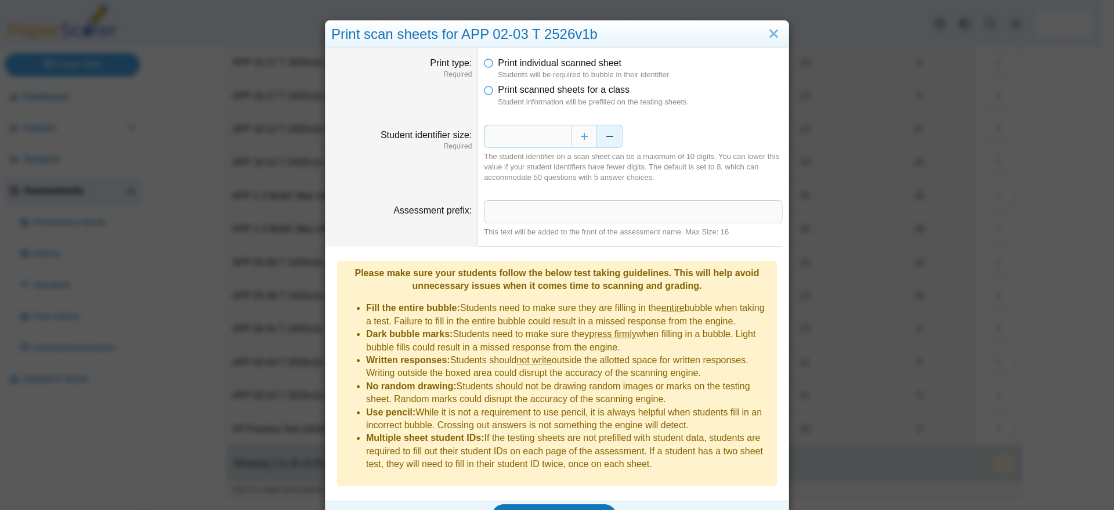
click at [599, 141] on button "Decrease" at bounding box center [610, 136] width 26 height 23
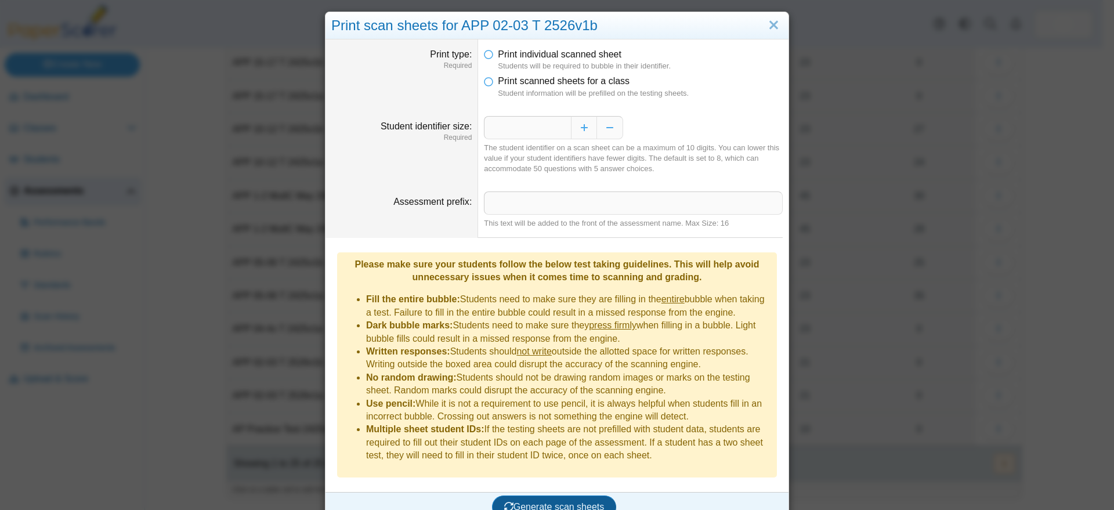
click at [552, 502] on span "Generate scan sheets" at bounding box center [554, 507] width 100 height 10
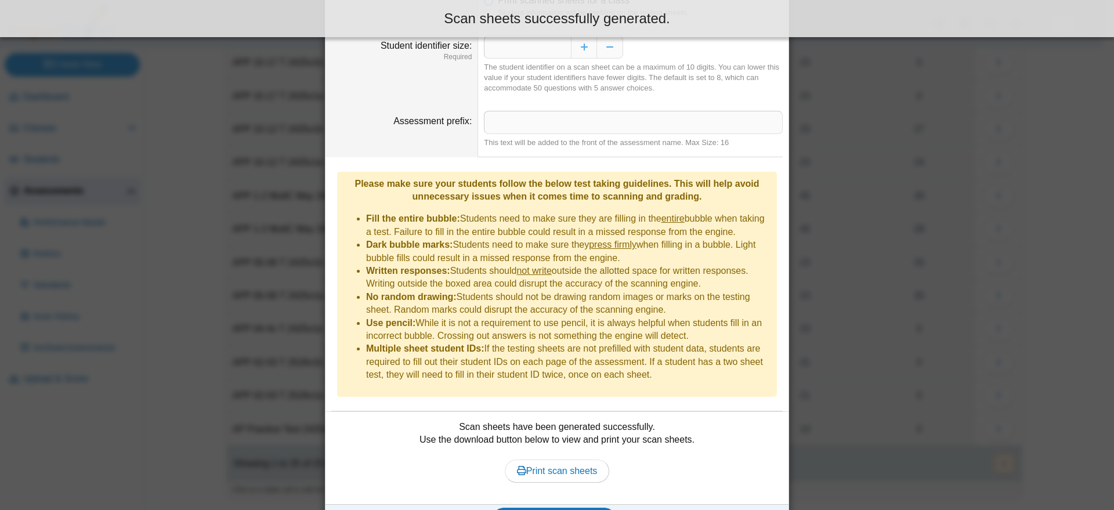
scroll to position [102, 0]
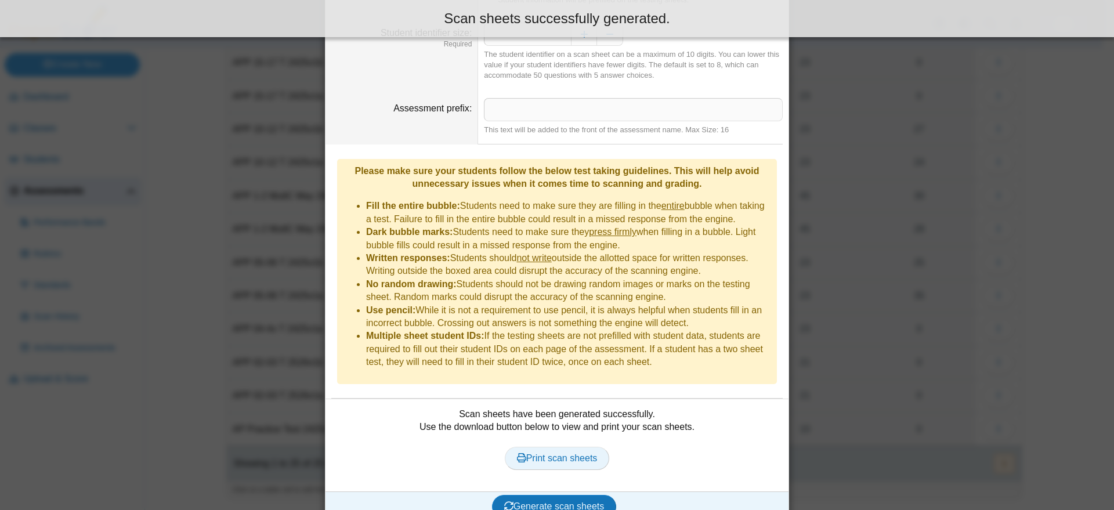
click at [544, 453] on span "Print scan sheets" at bounding box center [557, 458] width 81 height 10
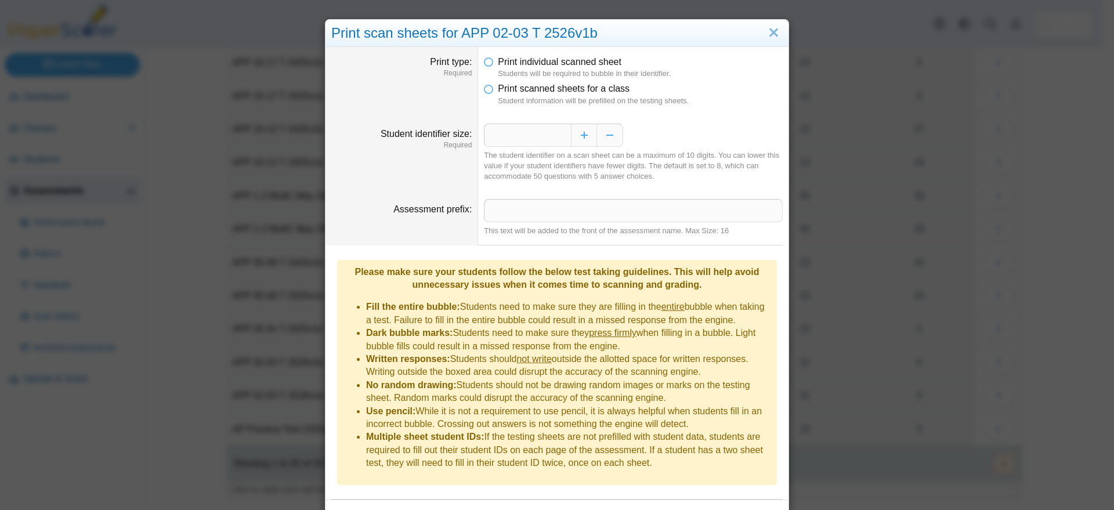
scroll to position [0, 0]
click at [771, 31] on link "Close" at bounding box center [773, 34] width 18 height 20
